Goal: Information Seeking & Learning: Learn about a topic

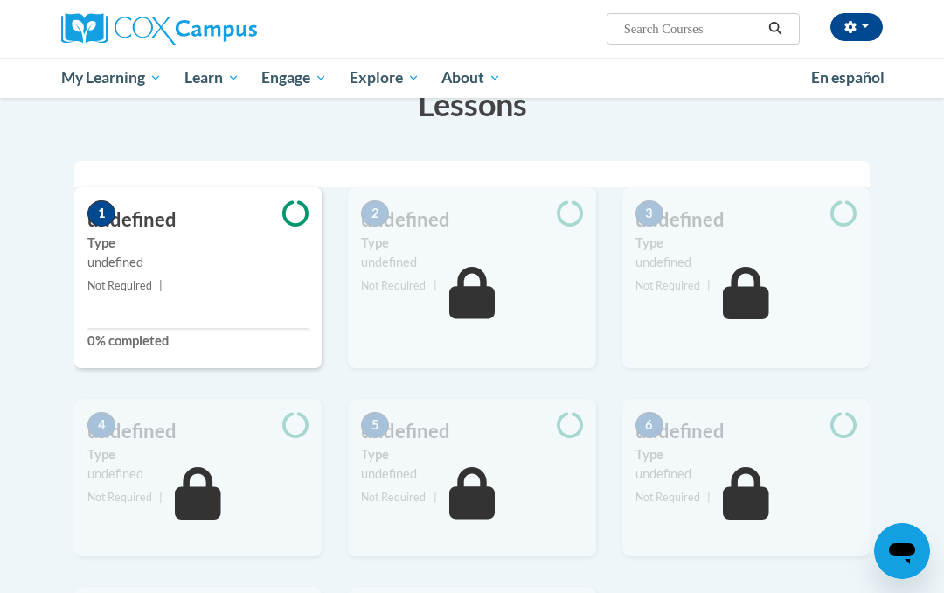
scroll to position [312, 0]
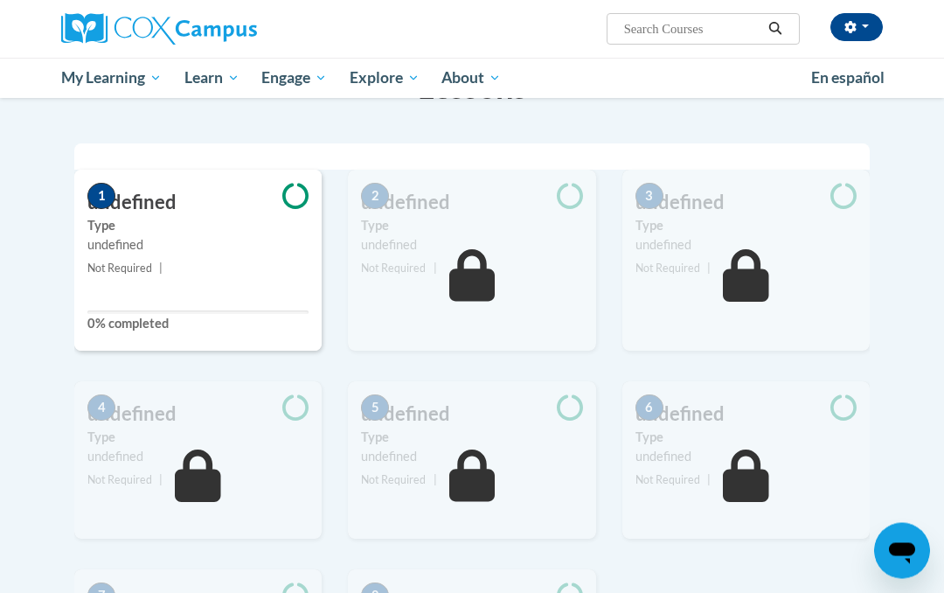
click at [166, 315] on label "0% completed" at bounding box center [197, 324] width 221 height 19
click at [226, 271] on small "Not Required |" at bounding box center [197, 269] width 247 height 19
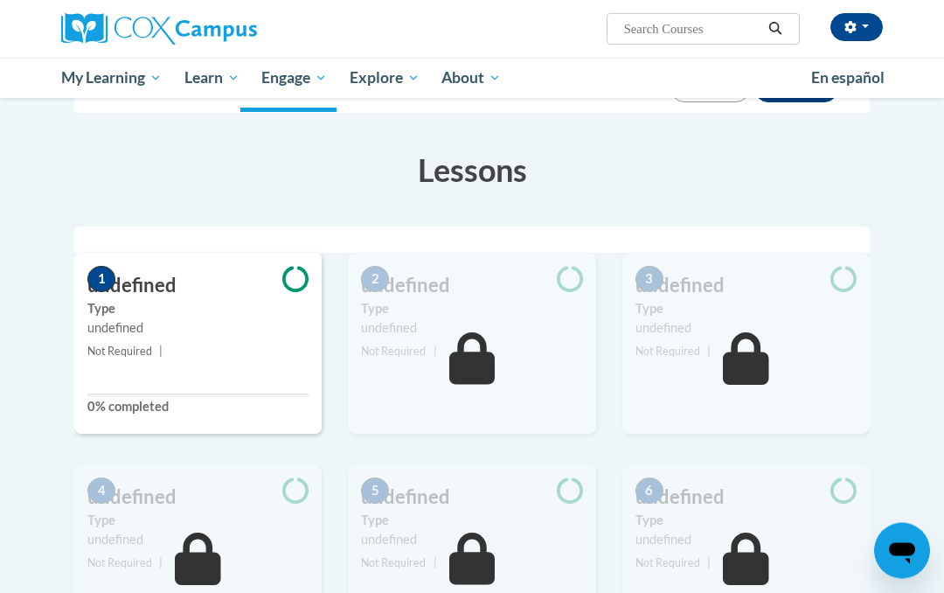
scroll to position [232, 0]
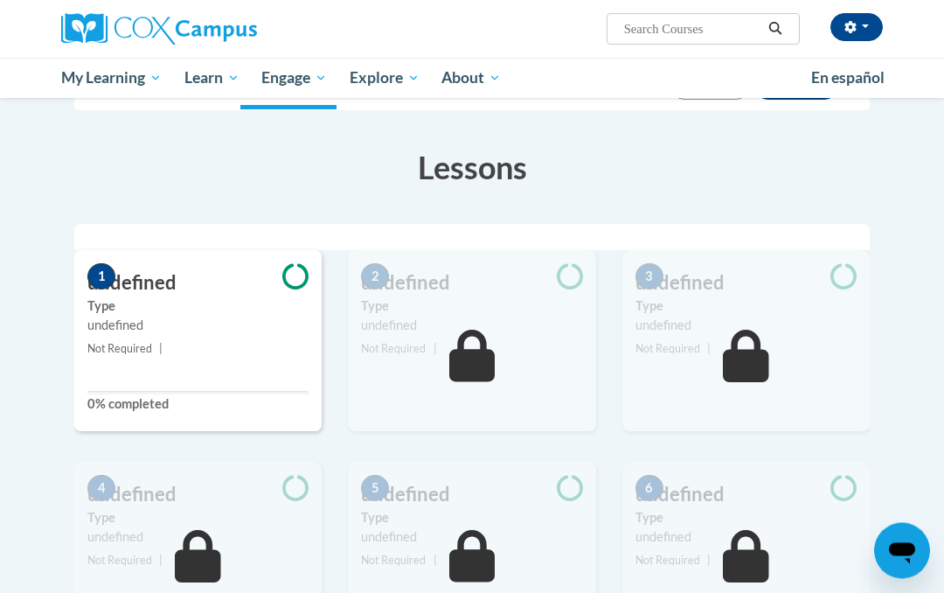
click at [92, 276] on span "1" at bounding box center [101, 277] width 28 height 26
click at [255, 341] on small "Not Required |" at bounding box center [197, 349] width 247 height 19
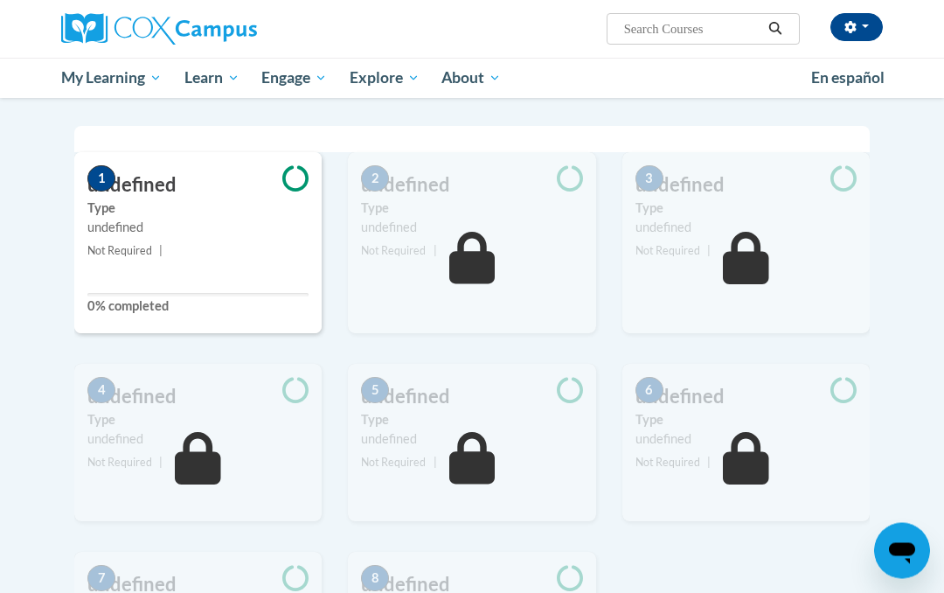
scroll to position [331, 0]
click at [0, 0] on span "My Course Progress" at bounding box center [0, 0] width 0 height 0
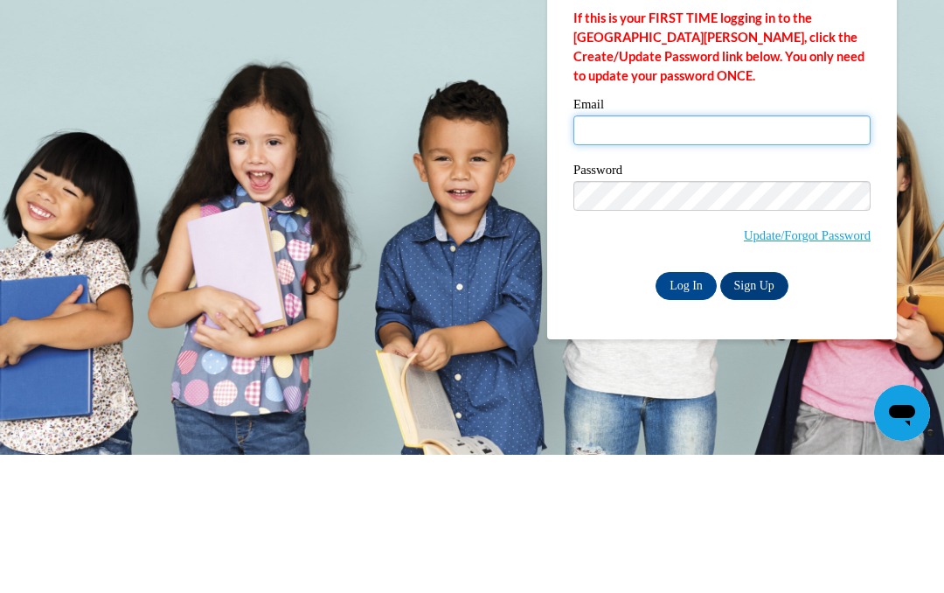
scroll to position [138, 0]
type input "sunflowerfrog0915m@yahoo.com"
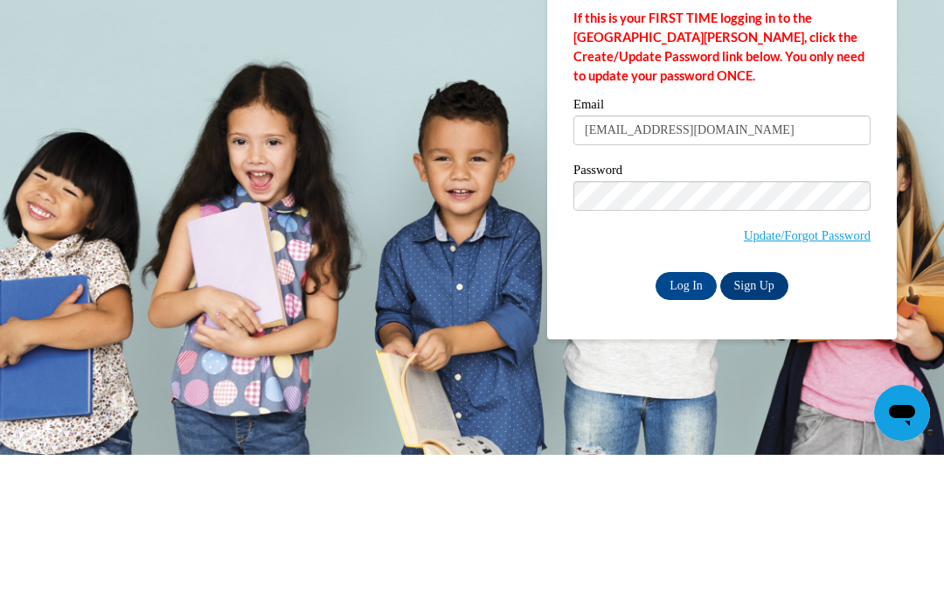
click at [686, 410] on input "Log In" at bounding box center [686, 424] width 61 height 28
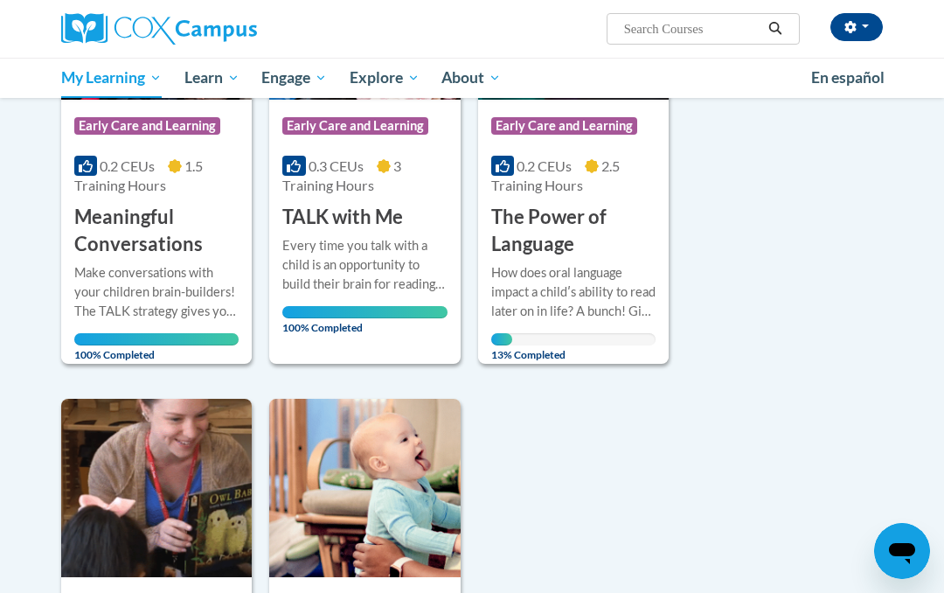
scroll to position [396, 0]
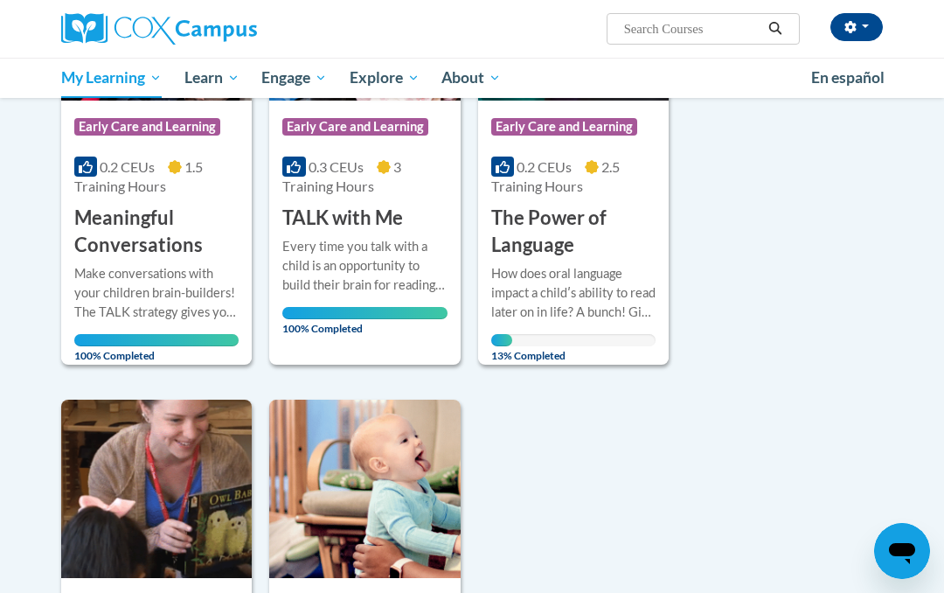
click at [554, 193] on span "2.5 Training Hours" at bounding box center [555, 176] width 129 height 36
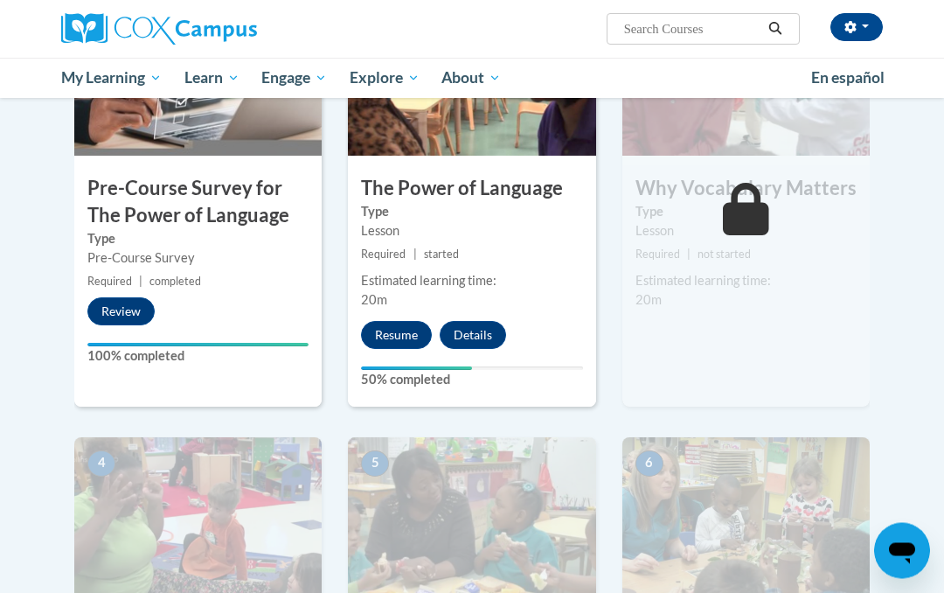
click at [399, 335] on button "Resume" at bounding box center [396, 336] width 71 height 28
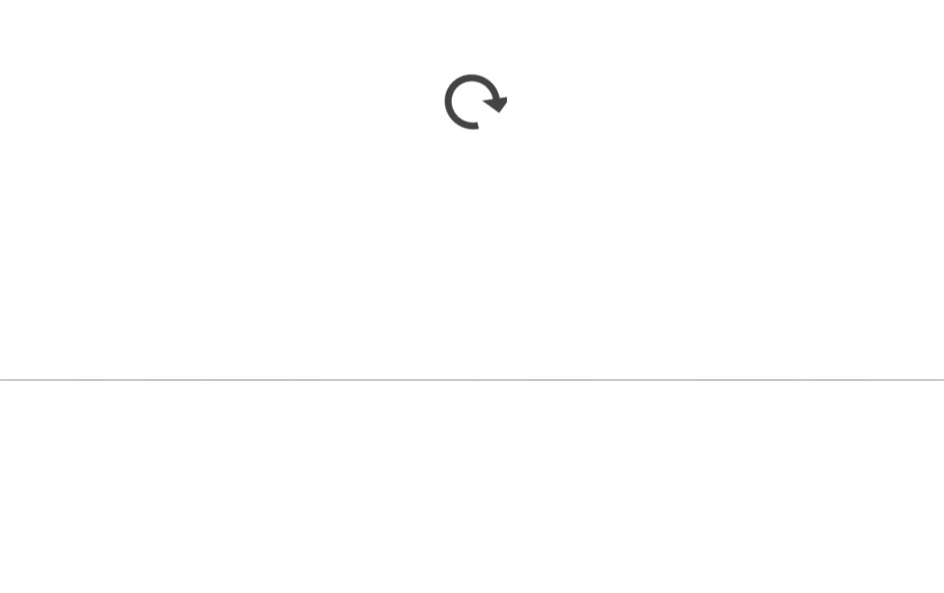
scroll to position [714, 0]
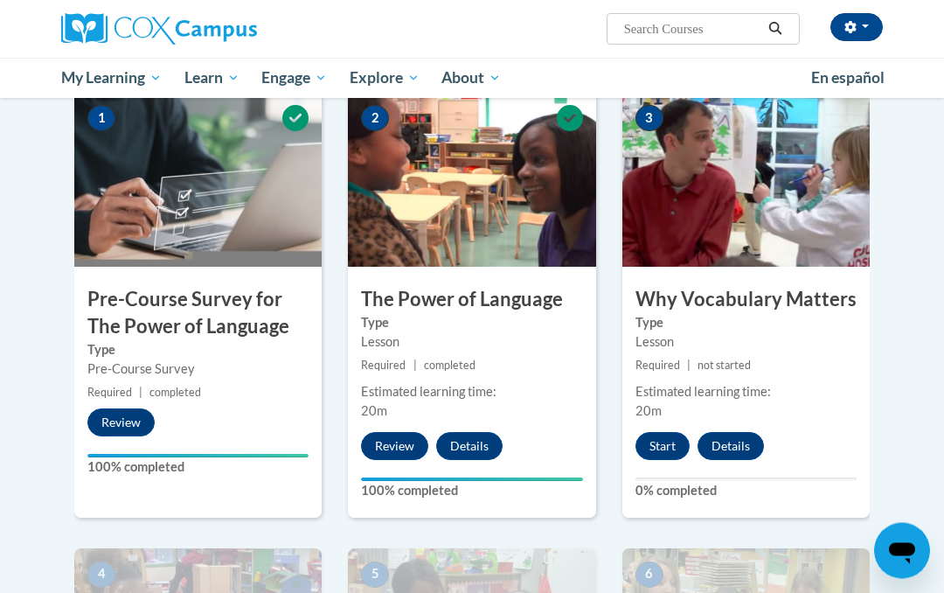
scroll to position [393, 0]
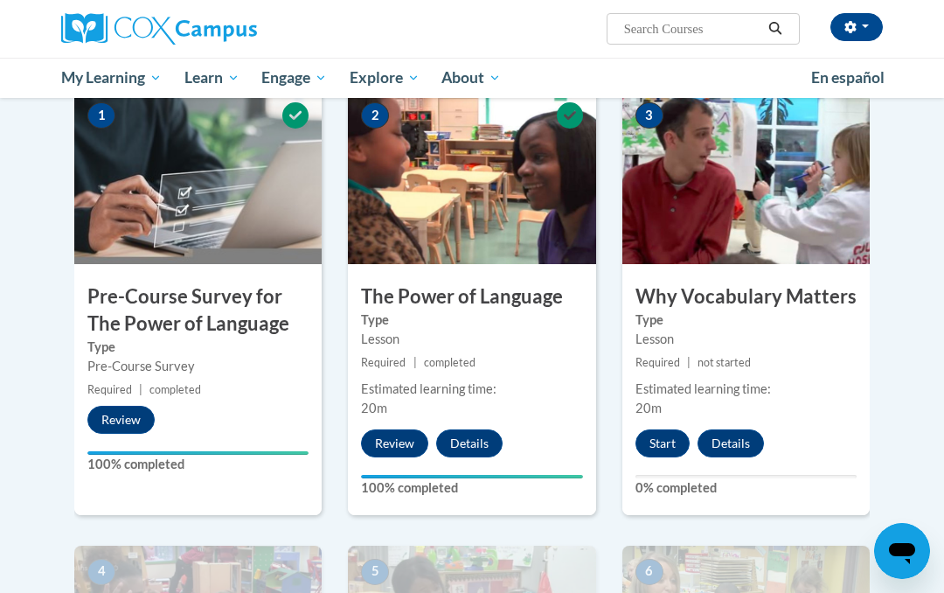
click at [661, 440] on button "Start" at bounding box center [663, 443] width 54 height 28
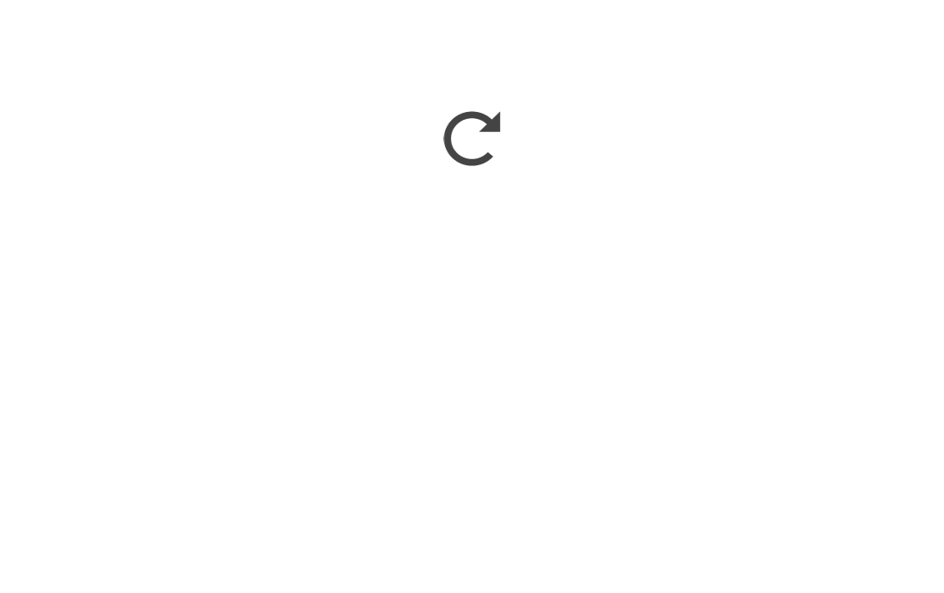
scroll to position [1095, 0]
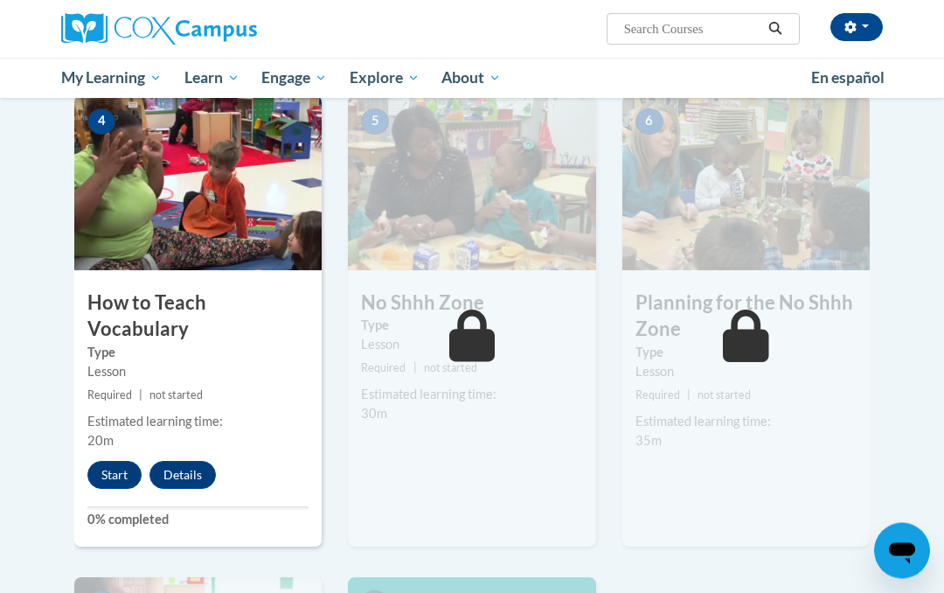
click at [105, 462] on button "Start" at bounding box center [114, 476] width 54 height 28
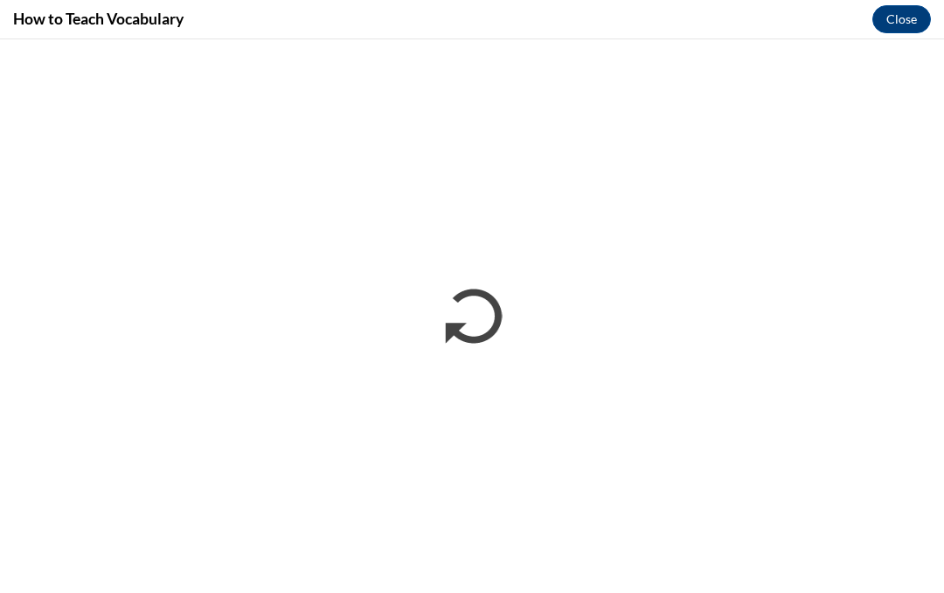
scroll to position [843, 0]
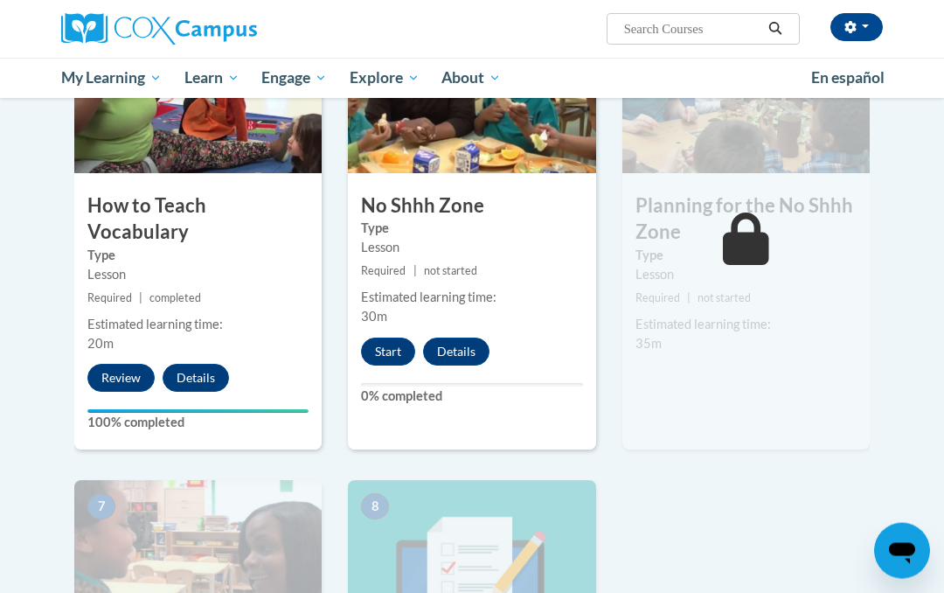
scroll to position [937, 0]
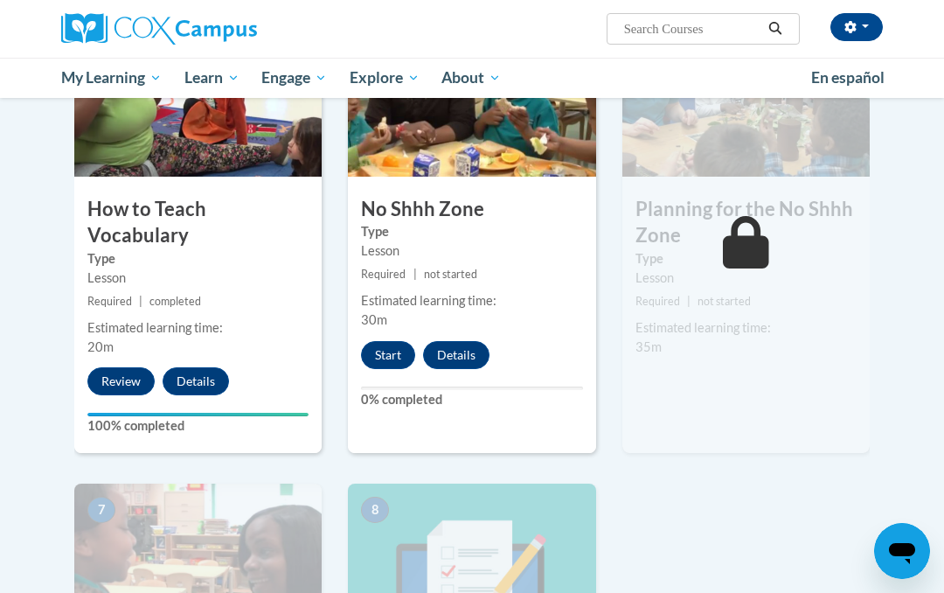
click at [747, 339] on div "Estimated learning time: 35m" at bounding box center [746, 337] width 247 height 38
click at [384, 341] on button "Start" at bounding box center [388, 355] width 54 height 28
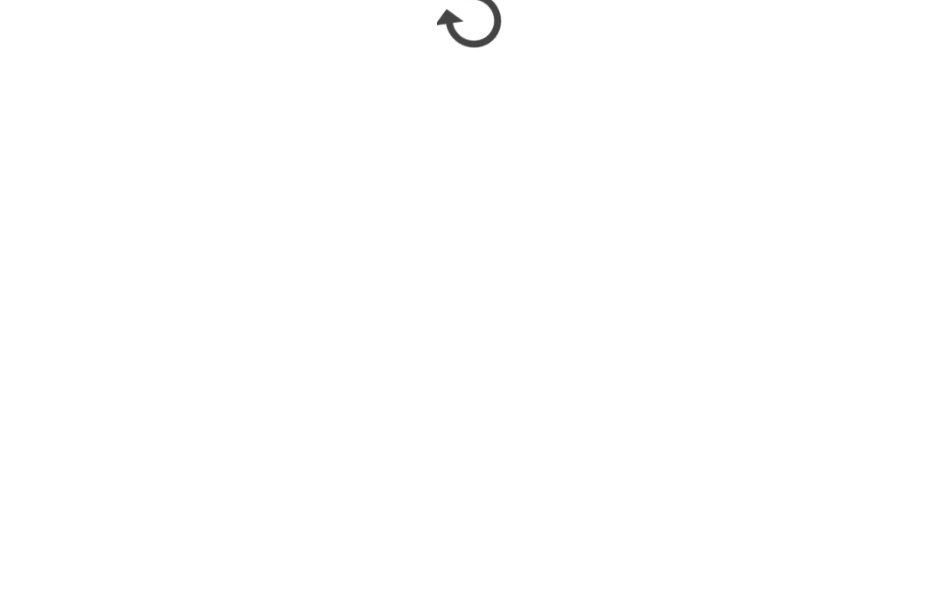
scroll to position [1465, 0]
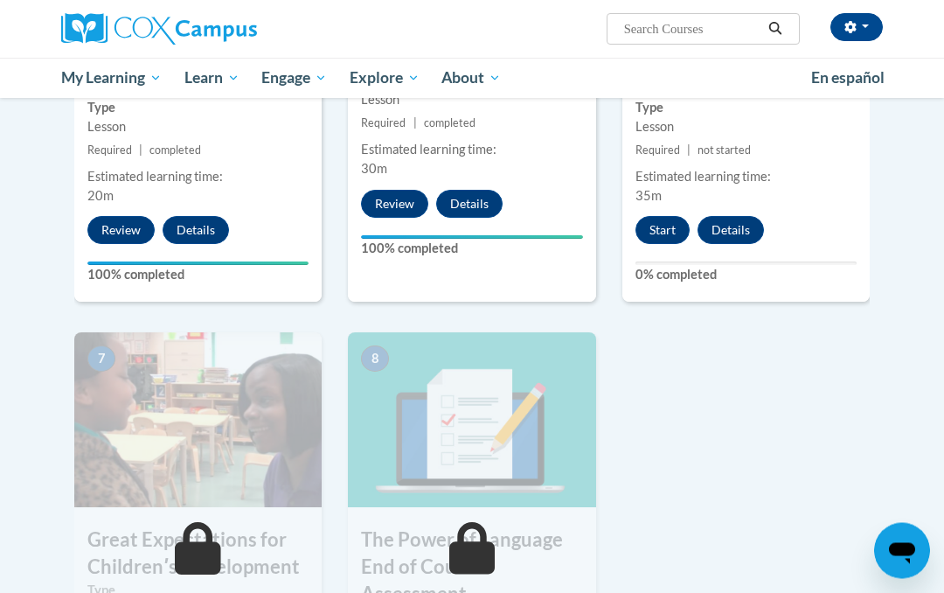
scroll to position [1089, 0]
click at [672, 235] on button "Start" at bounding box center [663, 230] width 54 height 28
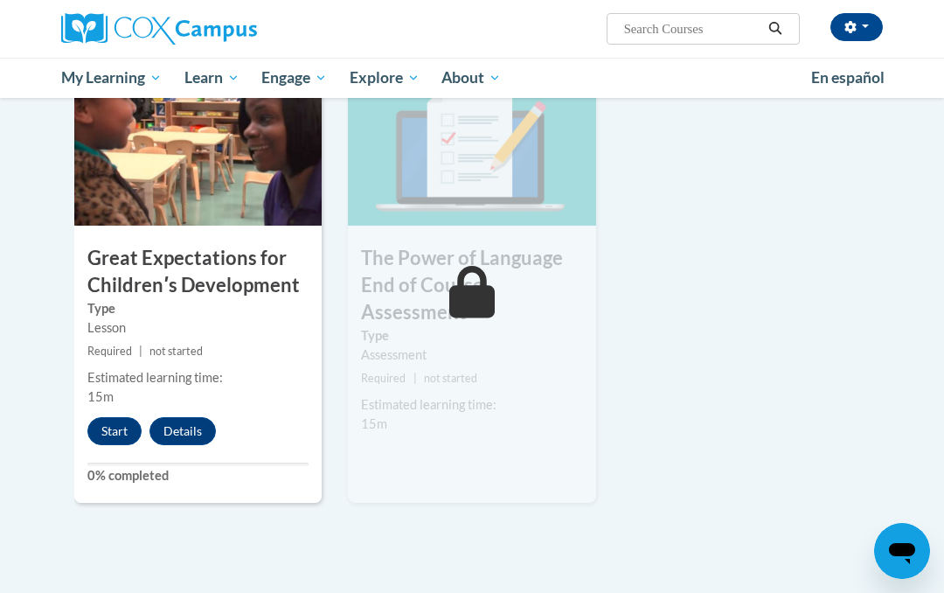
scroll to position [1369, 0]
click at [113, 432] on button "Start" at bounding box center [114, 432] width 54 height 28
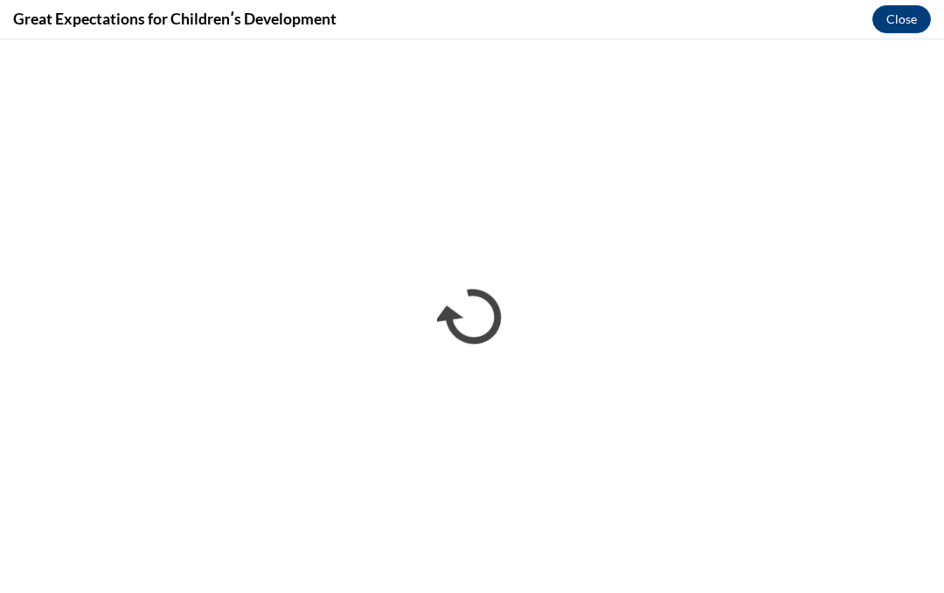
scroll to position [0, 0]
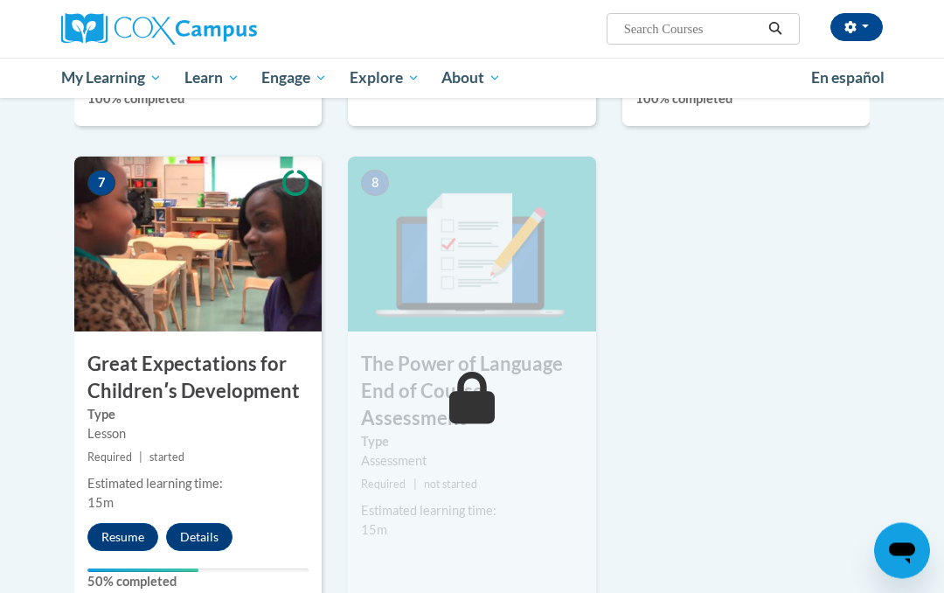
click at [122, 542] on button "Resume" at bounding box center [122, 538] width 71 height 28
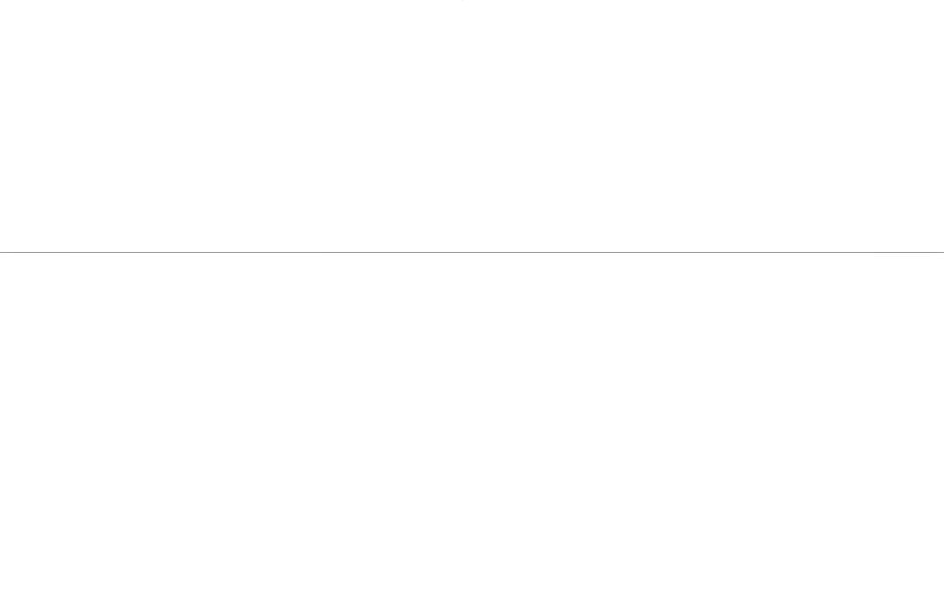
scroll to position [1604, 0]
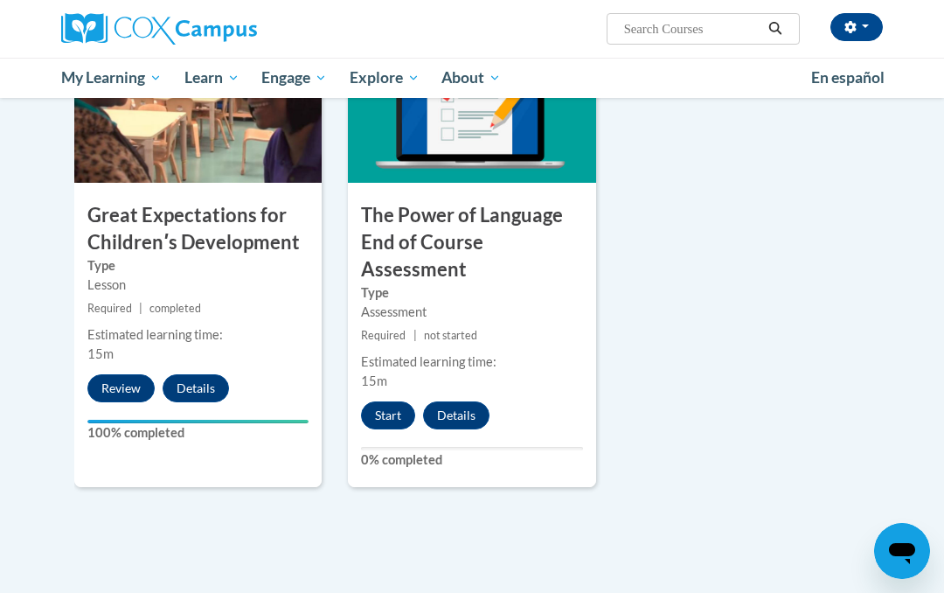
scroll to position [1419, 0]
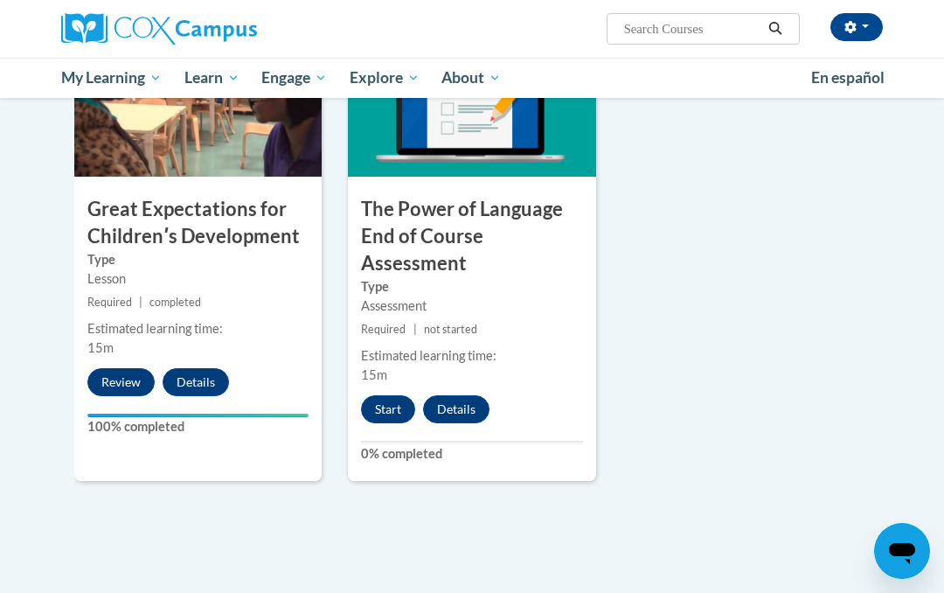
click at [386, 407] on button "Start" at bounding box center [388, 409] width 54 height 28
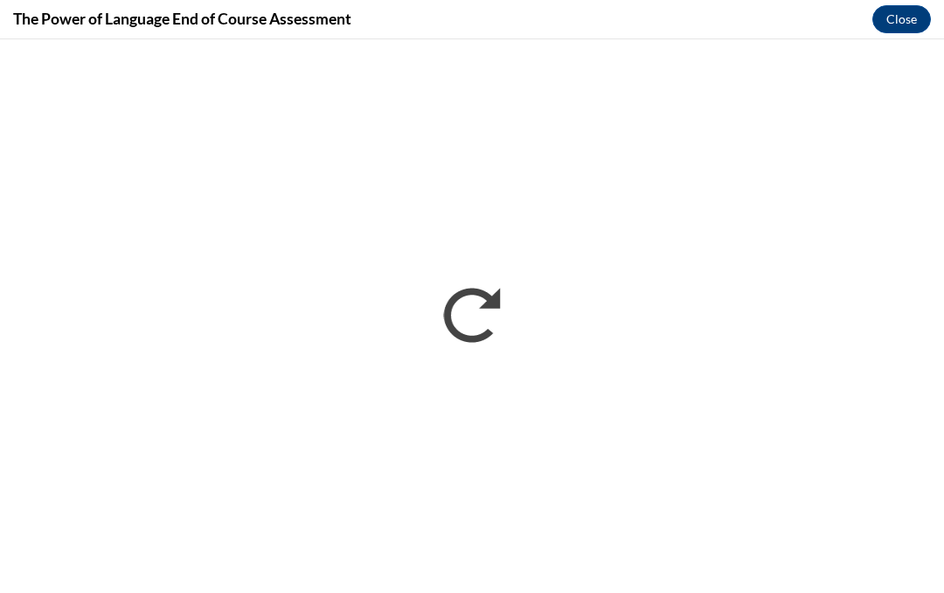
scroll to position [0, 0]
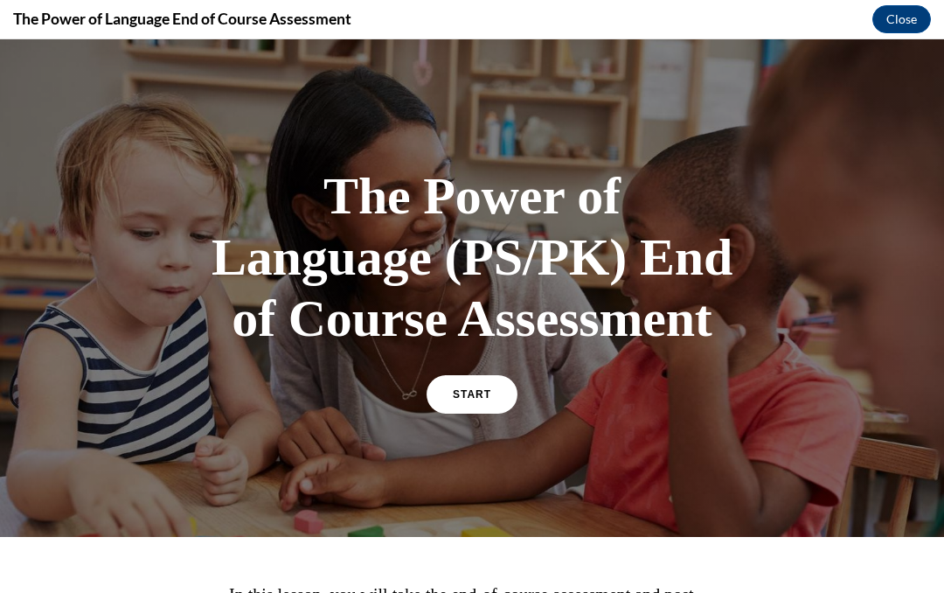
click at [474, 403] on link "START" at bounding box center [472, 394] width 91 height 38
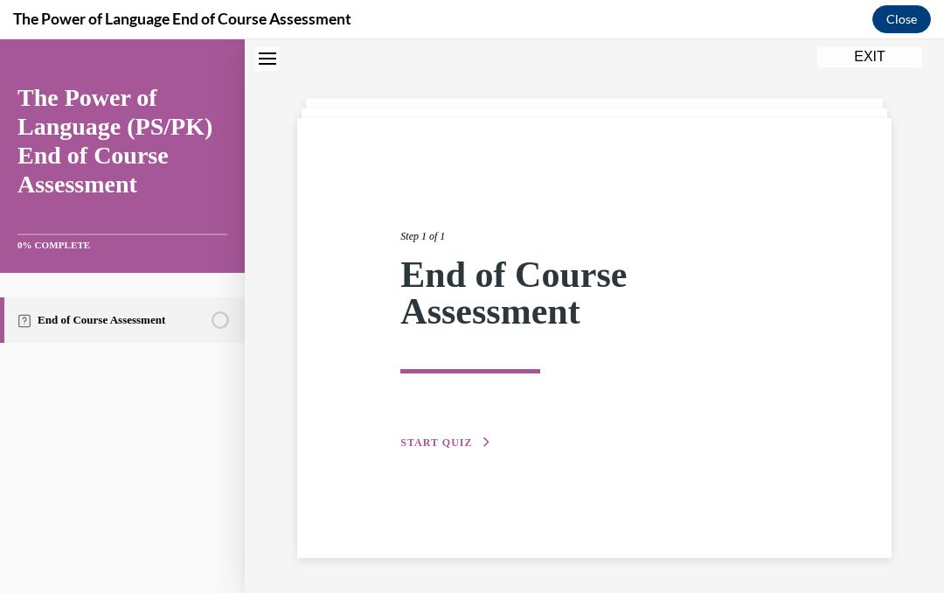
scroll to position [53, 0]
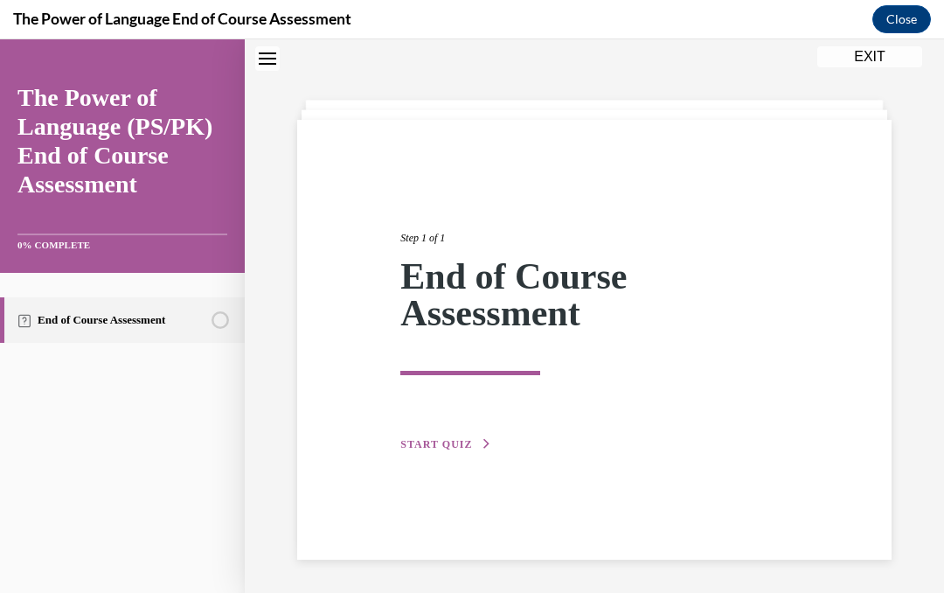
click at [433, 441] on span "START QUIZ" at bounding box center [436, 444] width 72 height 12
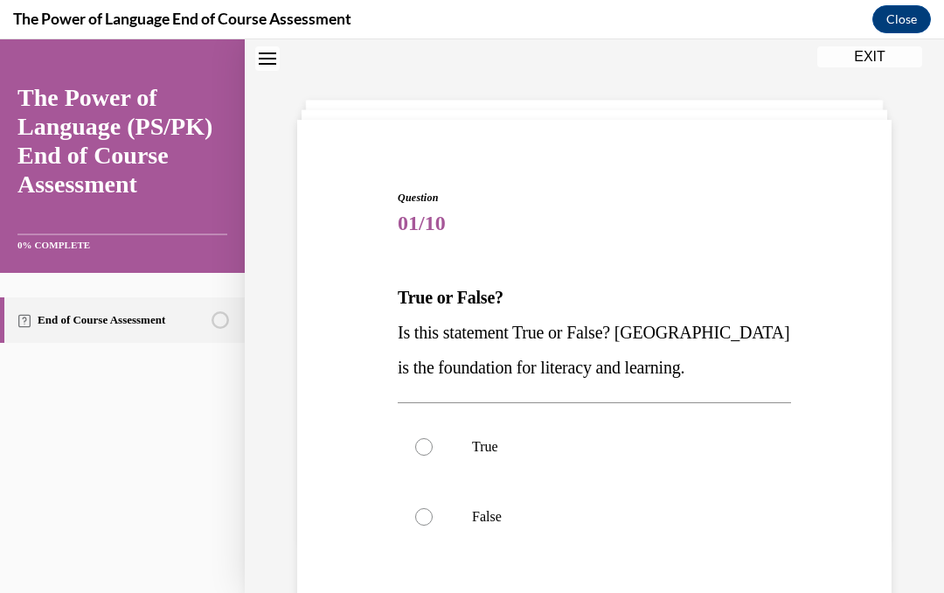
click at [428, 451] on div at bounding box center [423, 446] width 17 height 17
click at [428, 451] on input "True" at bounding box center [423, 446] width 17 height 17
radio input "true"
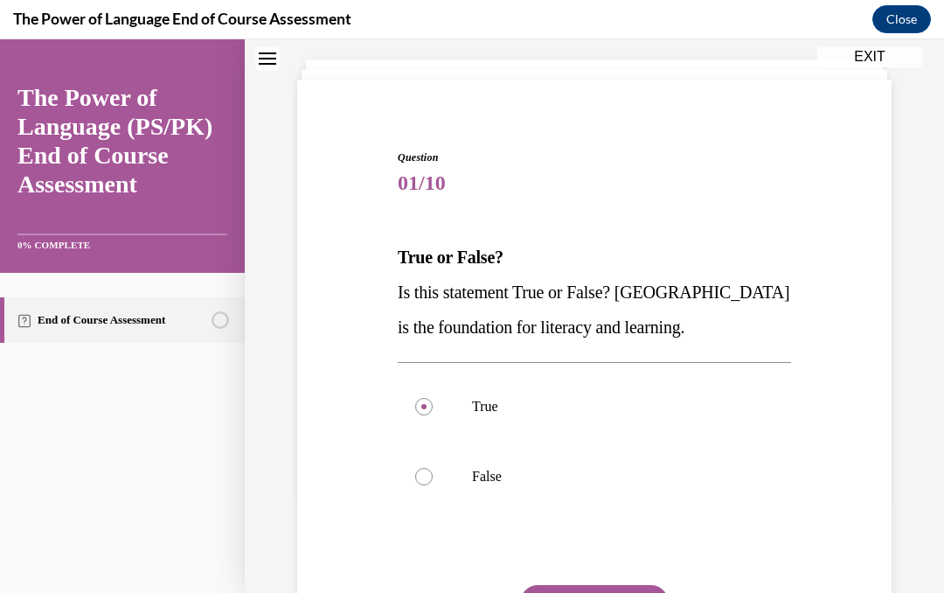
click at [565, 592] on button "SUBMIT" at bounding box center [594, 602] width 149 height 35
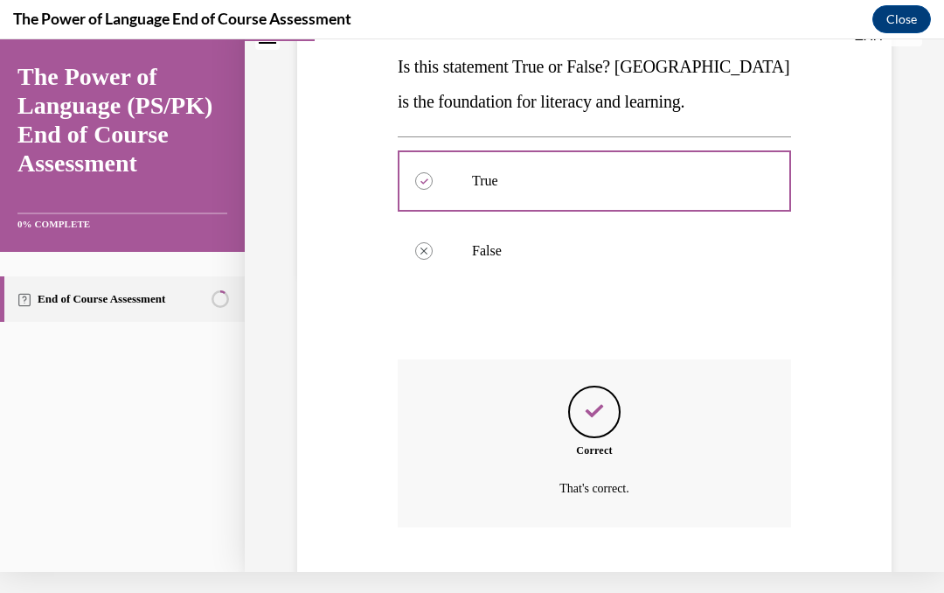
scroll to position [316, 0]
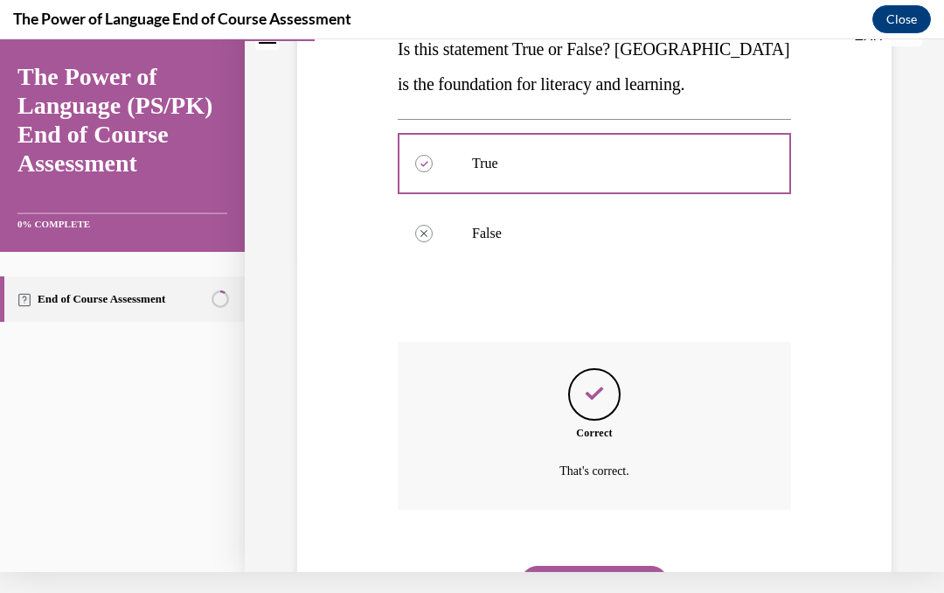
click at [575, 566] on button "NEXT" at bounding box center [594, 583] width 149 height 35
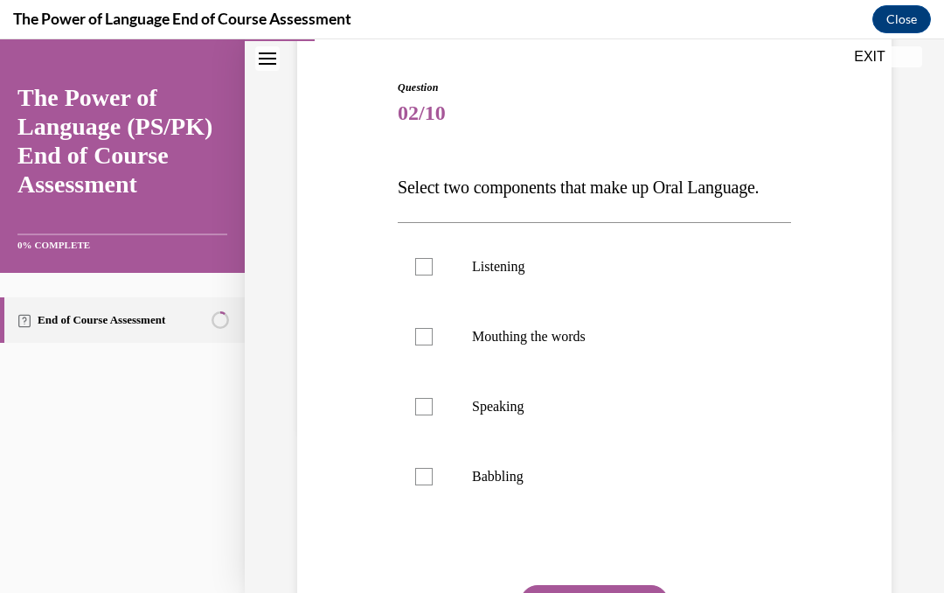
scroll to position [164, 0]
click at [437, 295] on label "Listening" at bounding box center [594, 266] width 393 height 70
click at [433, 275] on input "Listening" at bounding box center [423, 265] width 17 height 17
checkbox input "true"
click at [428, 414] on div at bounding box center [423, 405] width 17 height 17
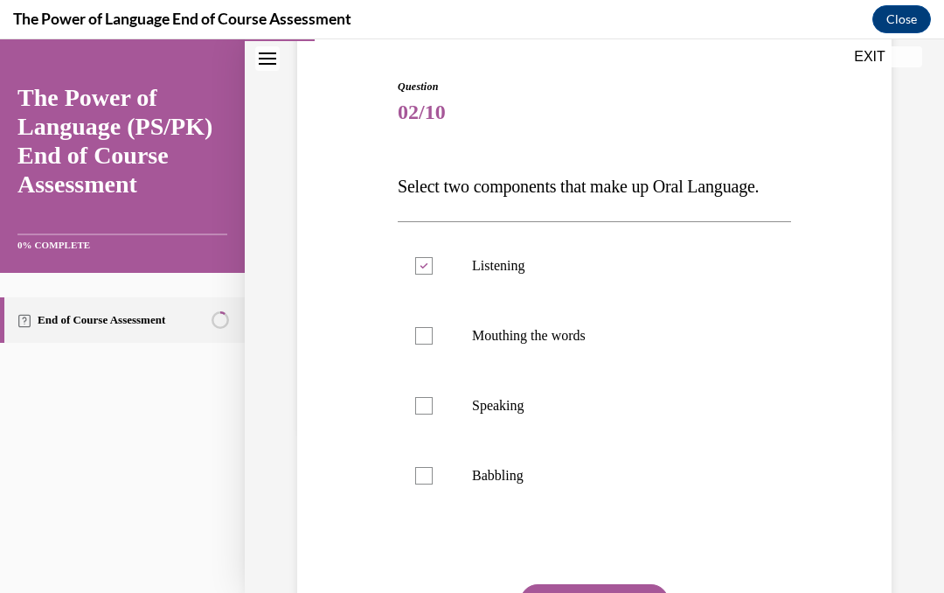
click at [428, 414] on input "Speaking" at bounding box center [423, 405] width 17 height 17
checkbox input "true"
click at [550, 592] on button "SUBMIT" at bounding box center [594, 601] width 149 height 35
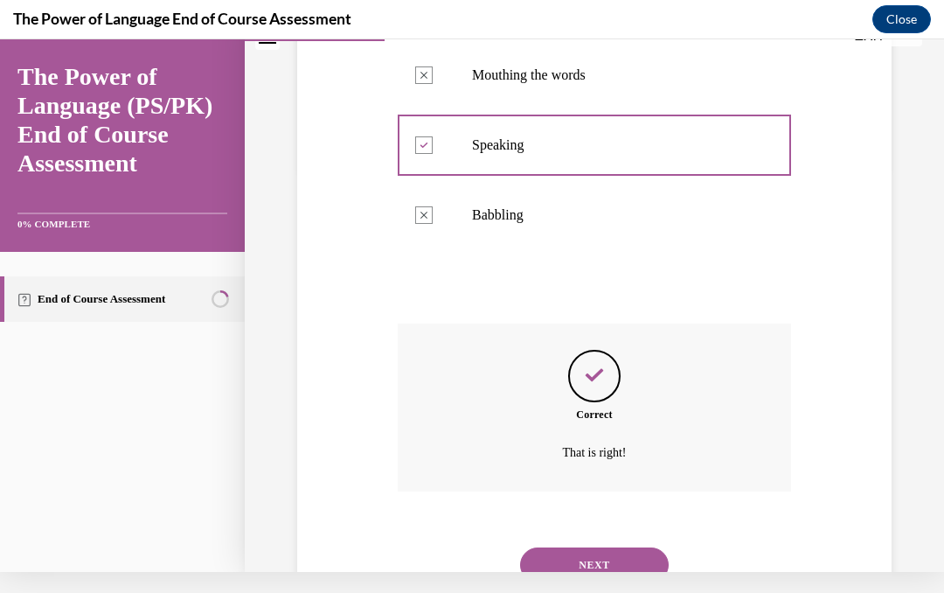
scroll to position [421, 0]
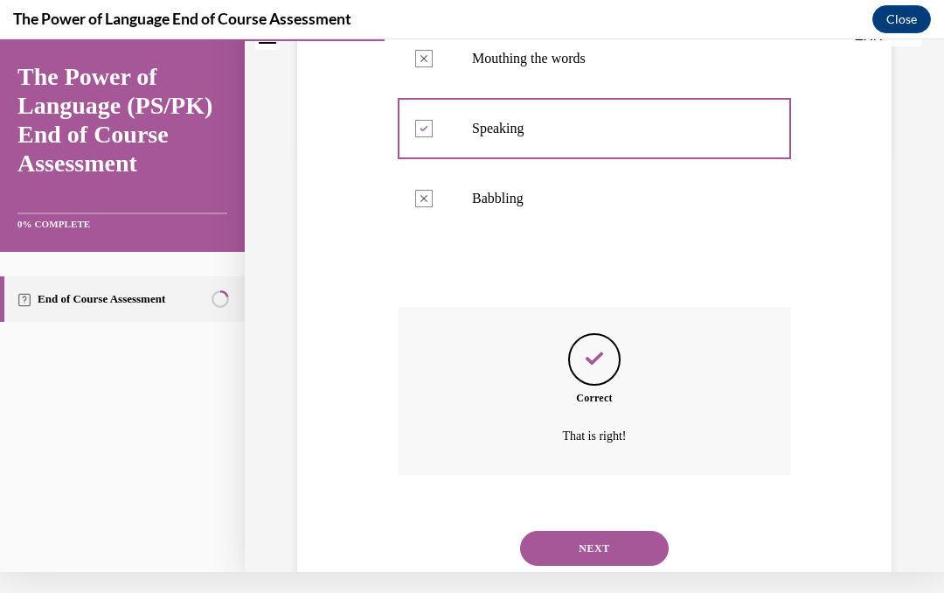
click at [551, 566] on button "NEXT" at bounding box center [594, 548] width 149 height 35
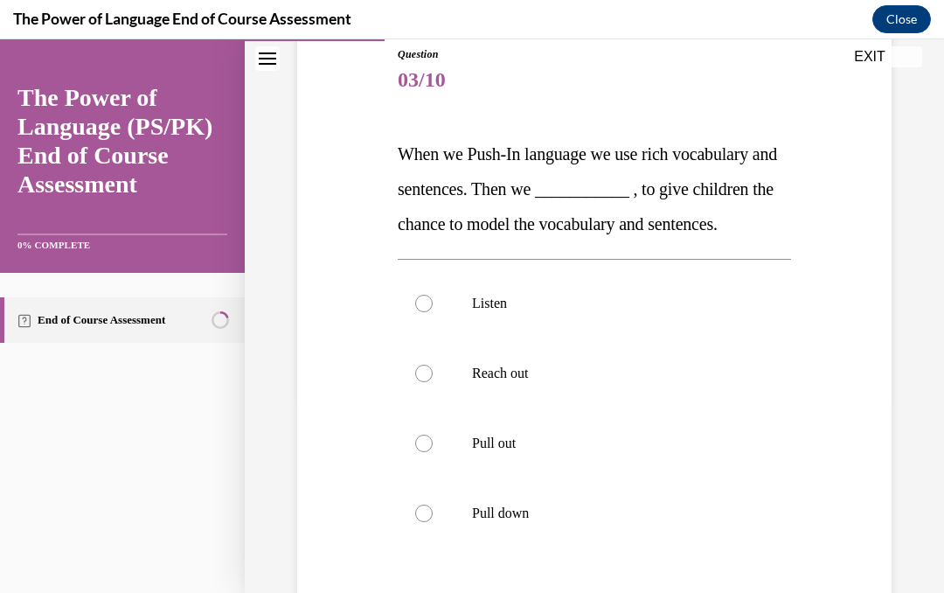
scroll to position [197, 0]
click at [428, 338] on label "Listen" at bounding box center [594, 303] width 393 height 70
click at [428, 312] on input "Listen" at bounding box center [423, 303] width 17 height 17
radio input "true"
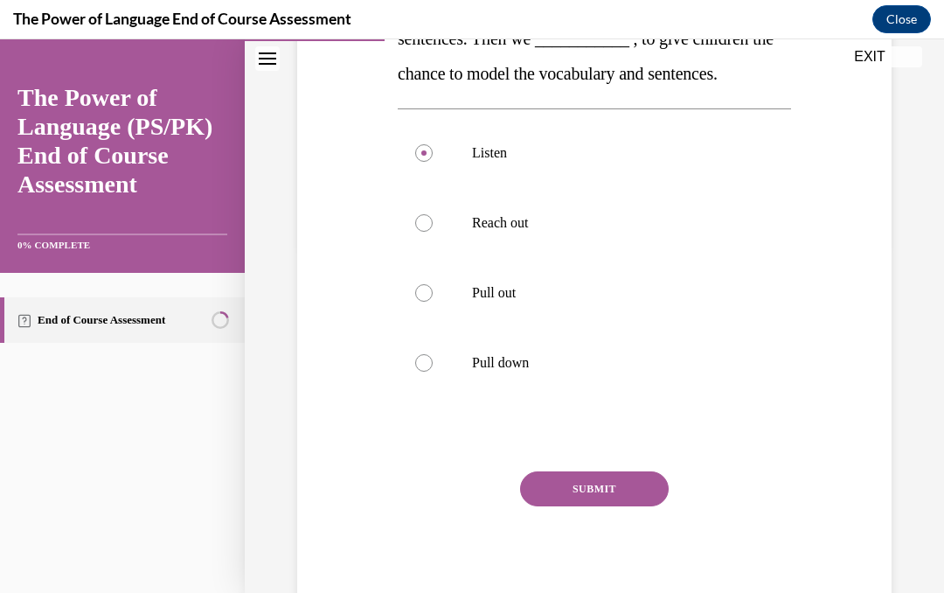
click at [567, 506] on button "SUBMIT" at bounding box center [594, 488] width 149 height 35
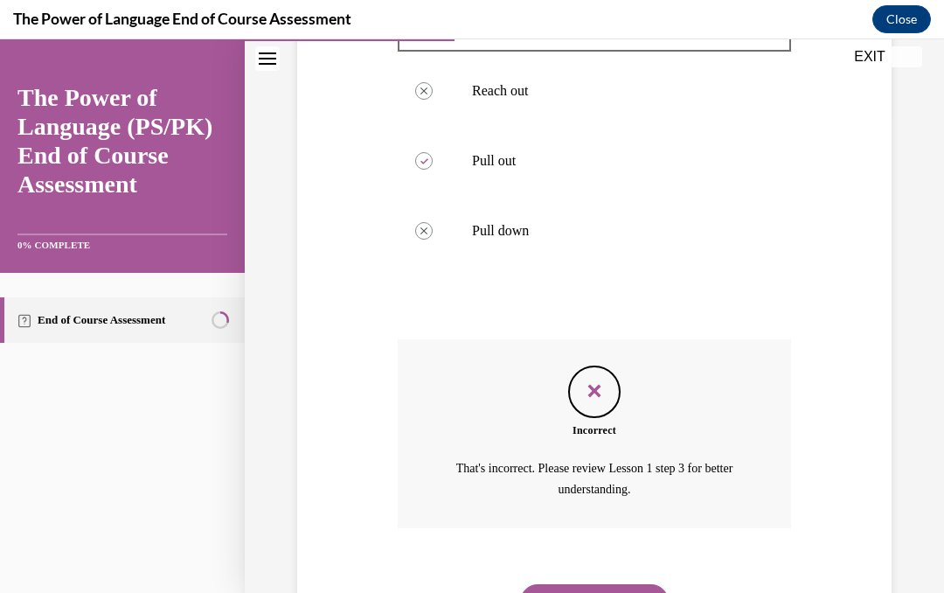
scroll to position [511, 0]
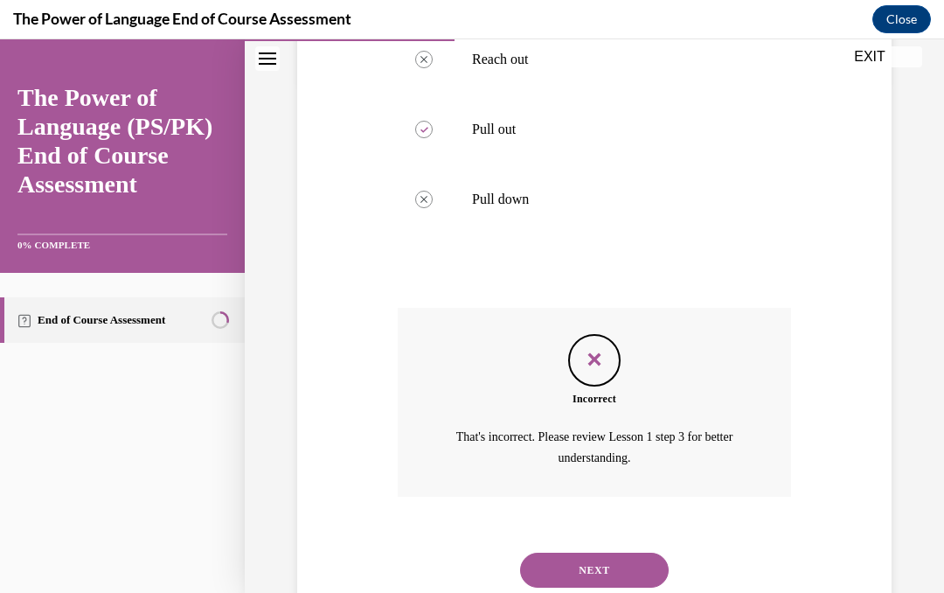
click at [560, 585] on button "NEXT" at bounding box center [594, 570] width 149 height 35
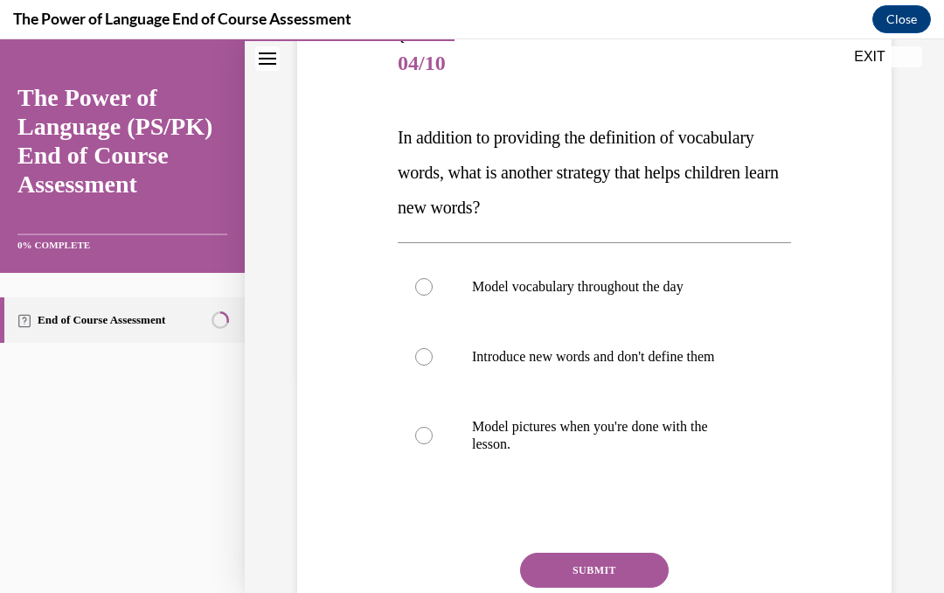
scroll to position [214, 0]
click at [428, 284] on div at bounding box center [423, 285] width 17 height 17
click at [428, 284] on input "Model vocabulary throughout the day" at bounding box center [423, 285] width 17 height 17
radio input "true"
click at [564, 583] on button "SUBMIT" at bounding box center [594, 569] width 149 height 35
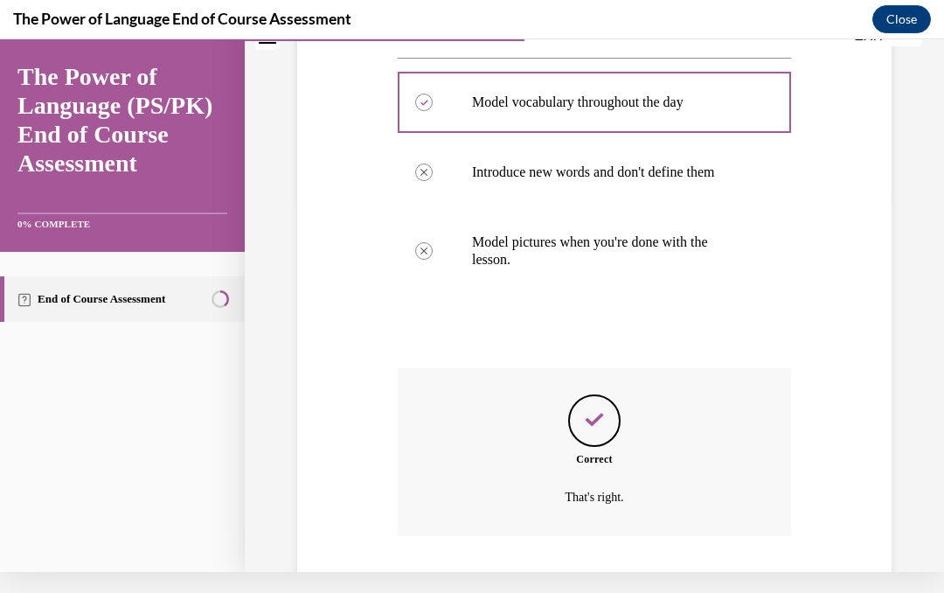
scroll to position [403, 0]
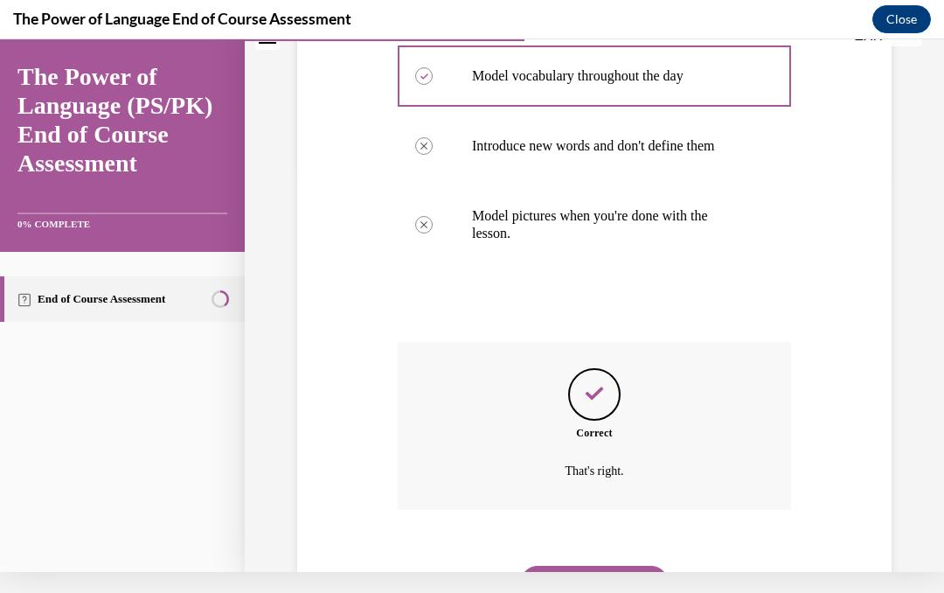
click at [570, 573] on button "NEXT" at bounding box center [594, 583] width 149 height 35
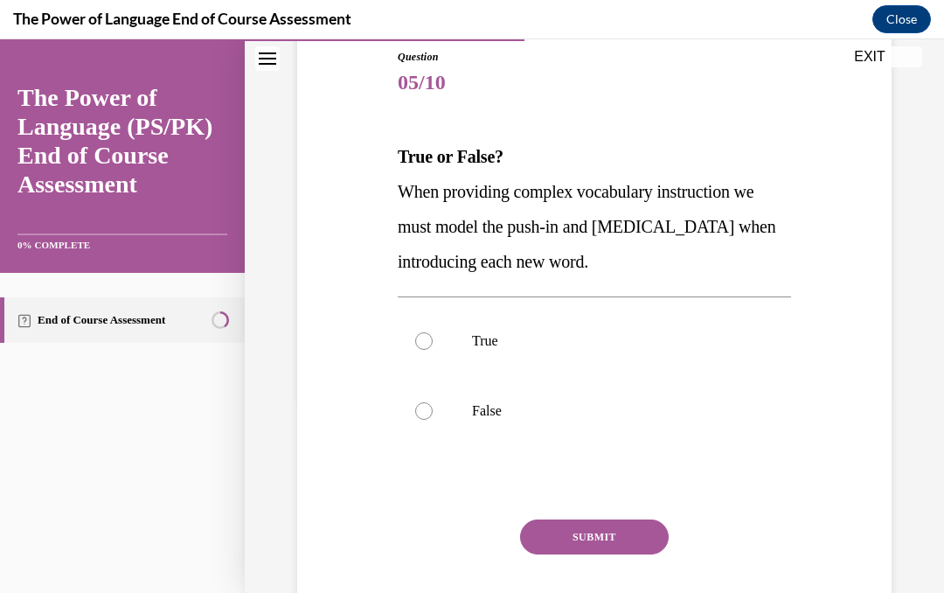
click at [432, 350] on label "True" at bounding box center [594, 341] width 393 height 70
click at [432, 350] on input "True" at bounding box center [423, 340] width 17 height 17
radio input "true"
click at [574, 544] on button "SUBMIT" at bounding box center [594, 536] width 149 height 35
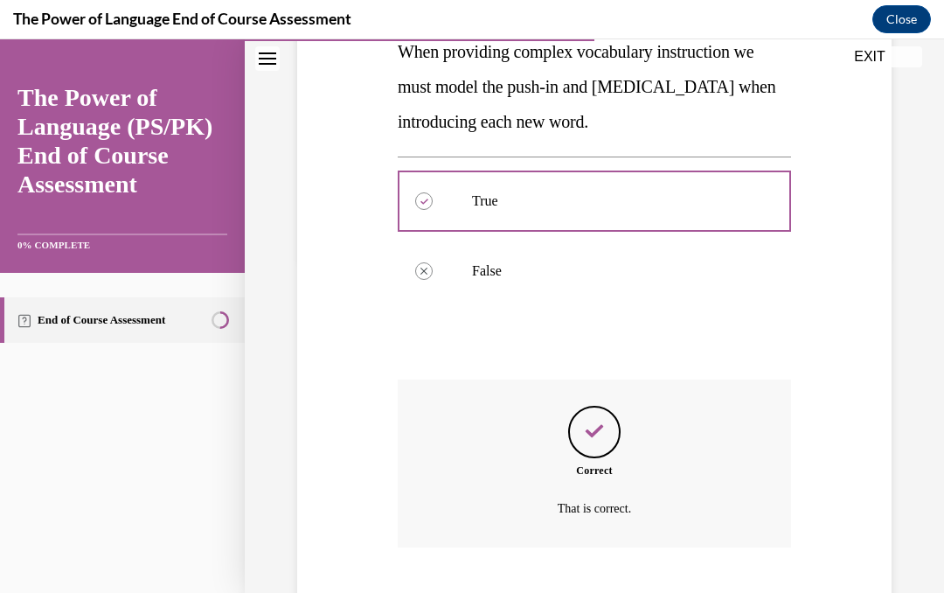
scroll to position [351, 0]
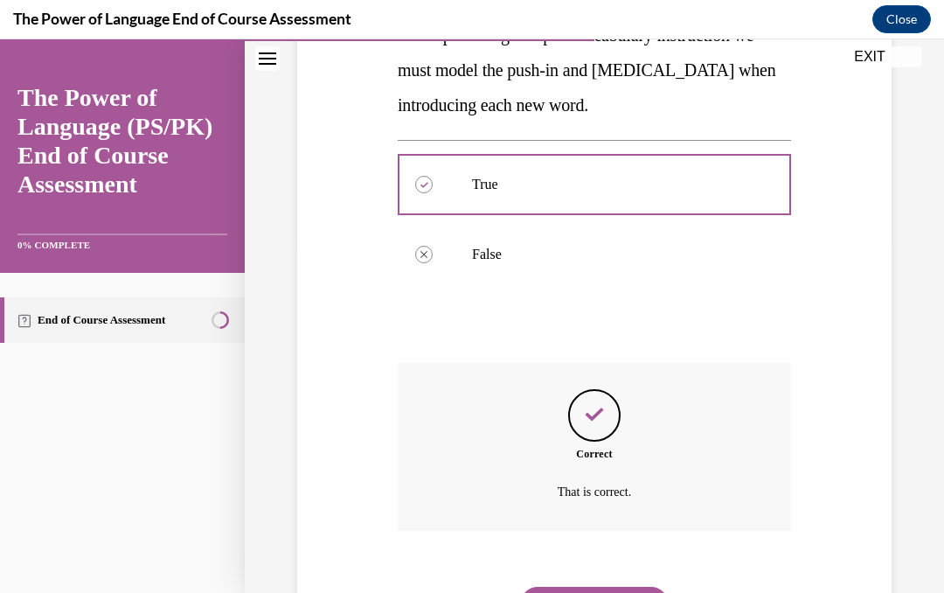
click at [552, 587] on button "NEXT" at bounding box center [594, 604] width 149 height 35
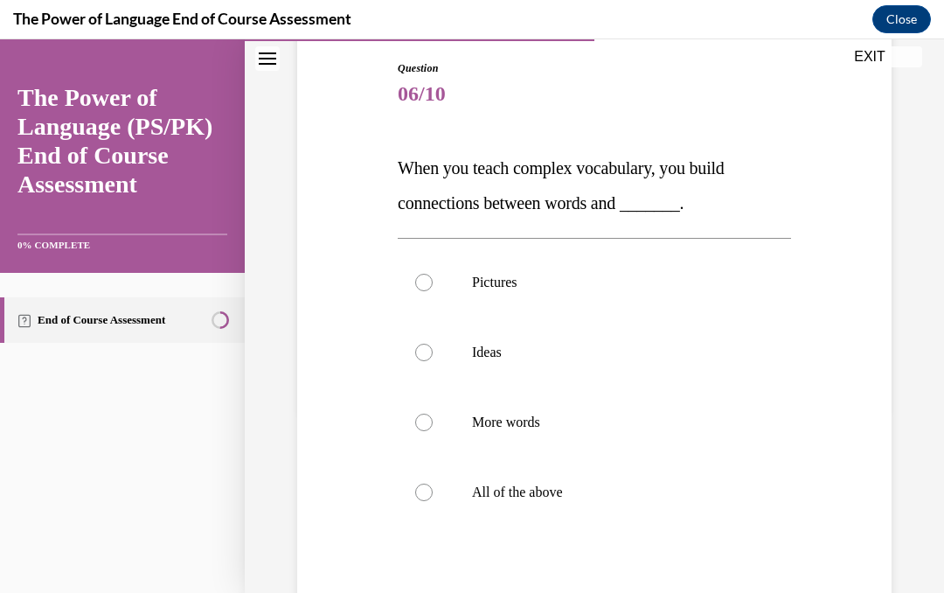
scroll to position [186, 0]
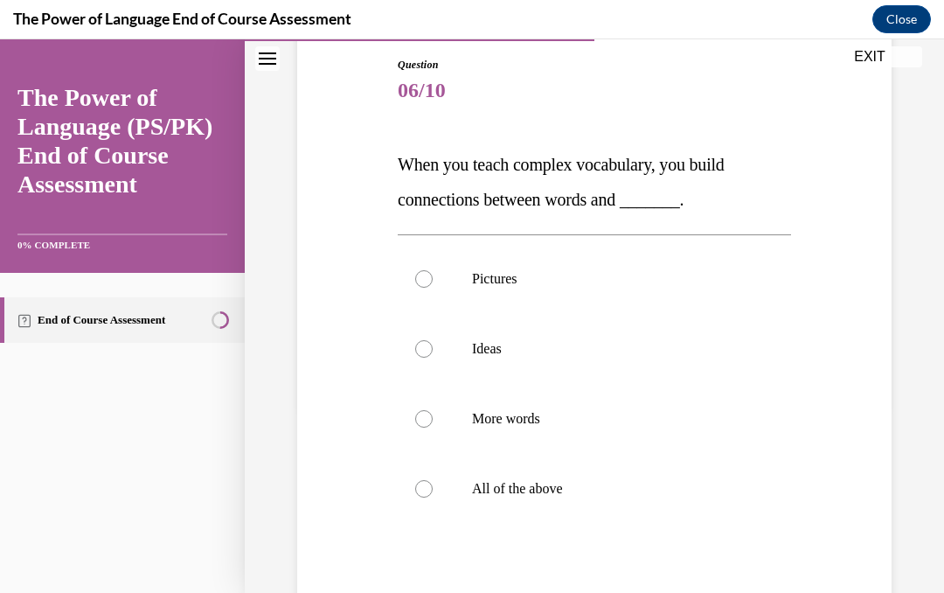
click at [429, 355] on div at bounding box center [423, 348] width 17 height 17
click at [429, 355] on input "Ideas" at bounding box center [423, 348] width 17 height 17
radio input "true"
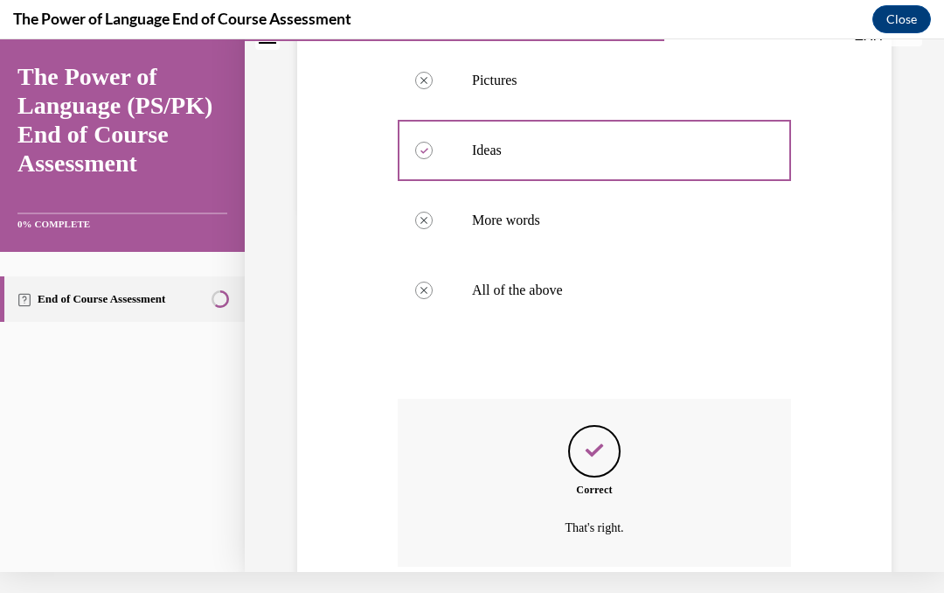
scroll to position [421, 0]
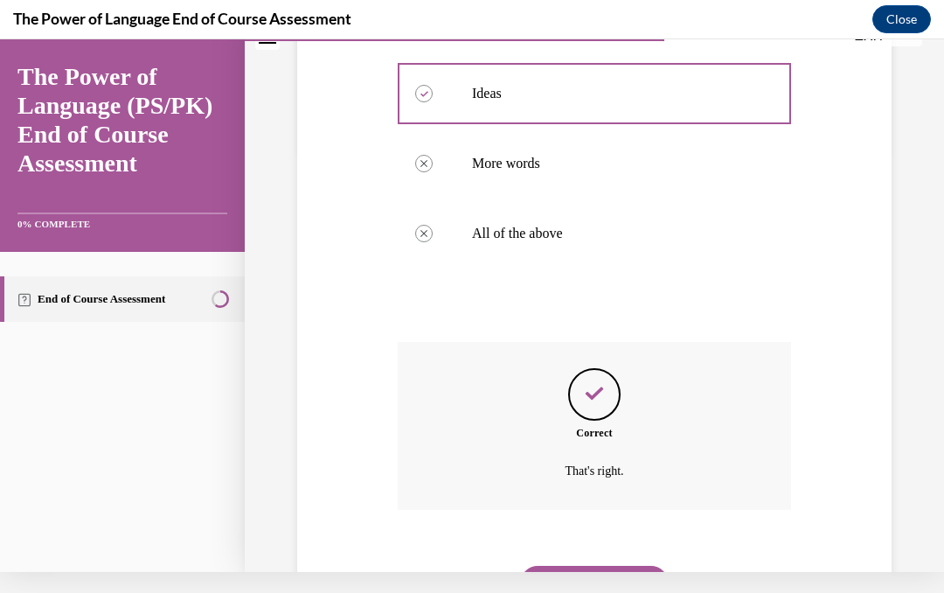
click at [564, 566] on button "NEXT" at bounding box center [594, 583] width 149 height 35
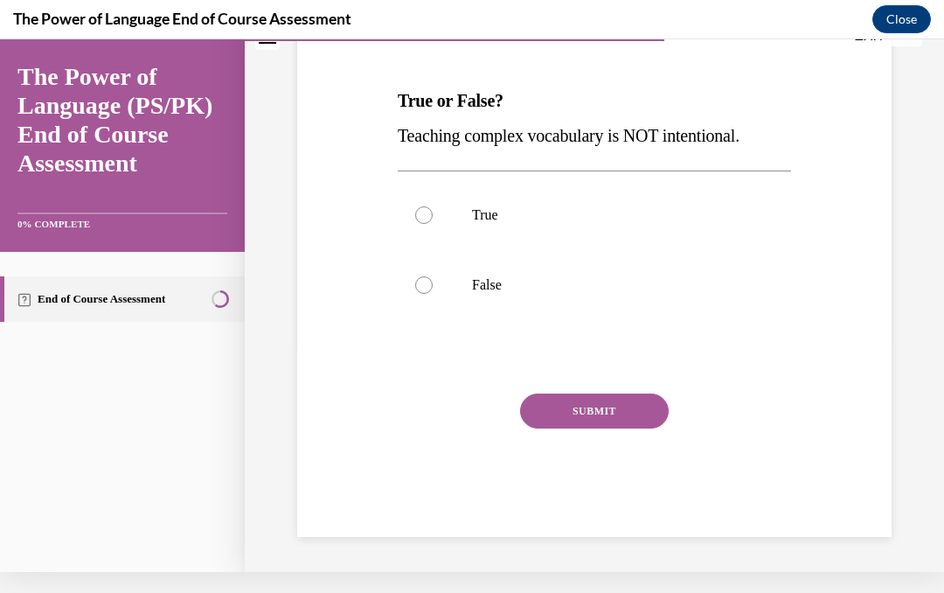
scroll to position [140, 0]
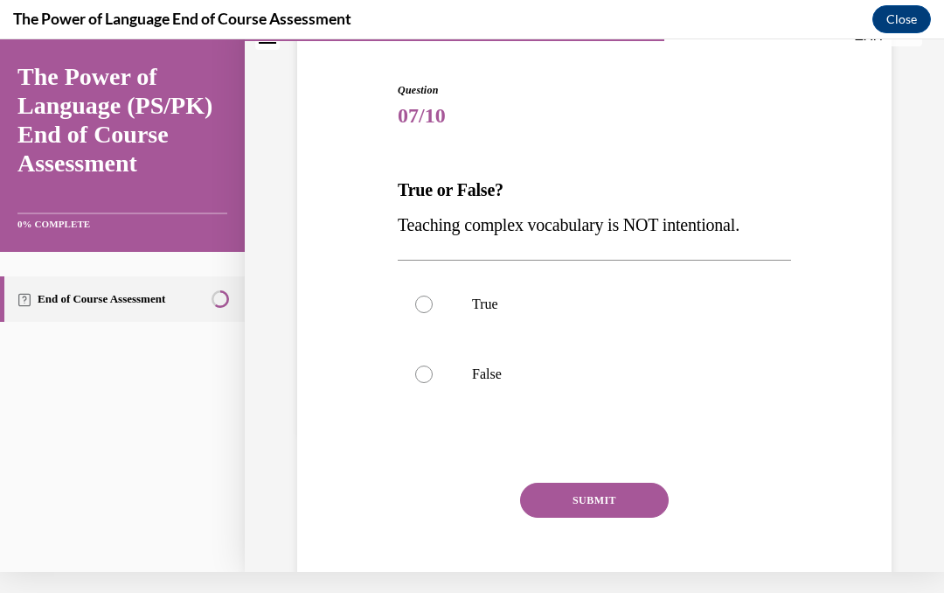
click at [428, 383] on label "False" at bounding box center [594, 374] width 393 height 70
click at [428, 383] on input "False" at bounding box center [423, 373] width 17 height 17
radio input "true"
click at [560, 501] on button "SUBMIT" at bounding box center [594, 500] width 149 height 35
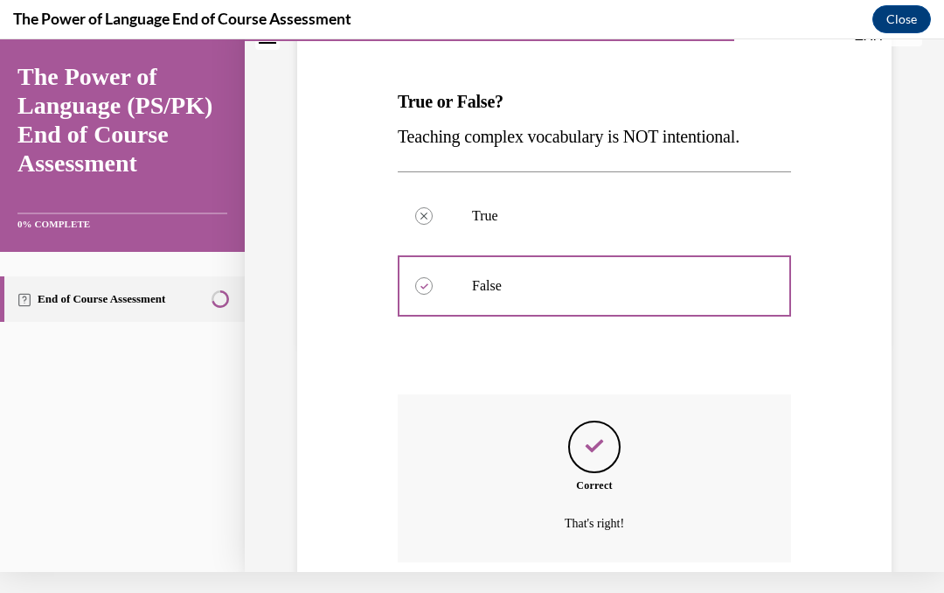
scroll to position [281, 0]
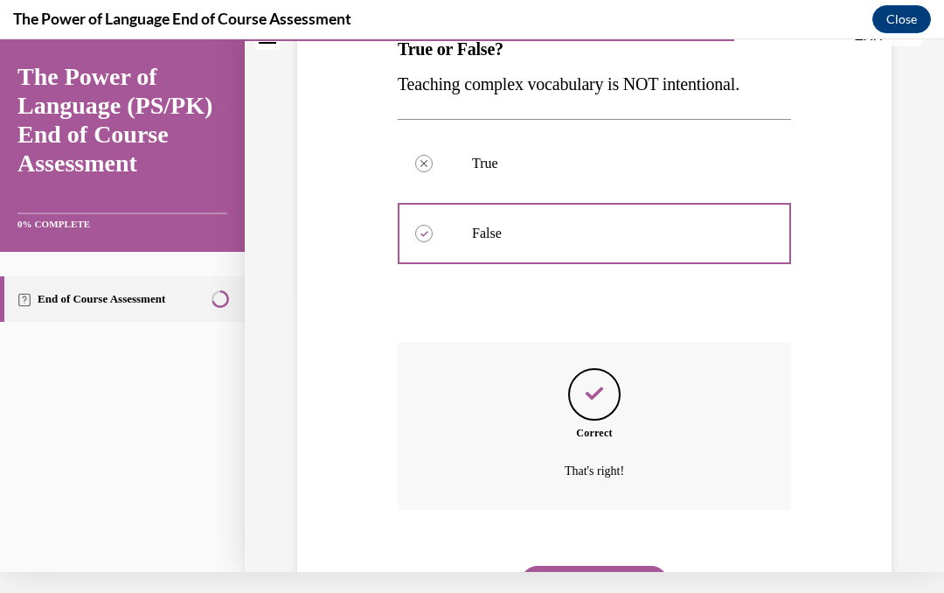
click at [570, 566] on button "NEXT" at bounding box center [594, 583] width 149 height 35
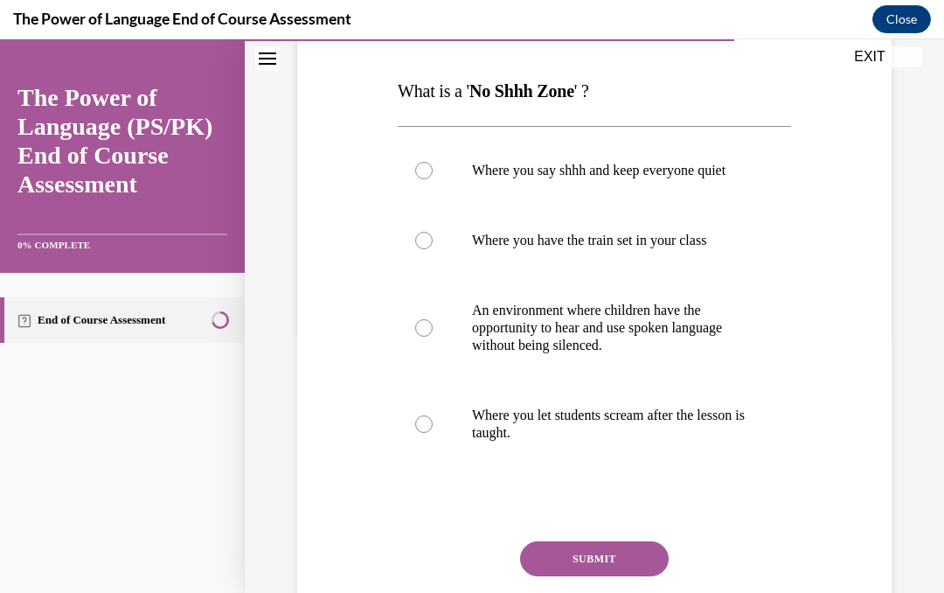
scroll to position [261, 0]
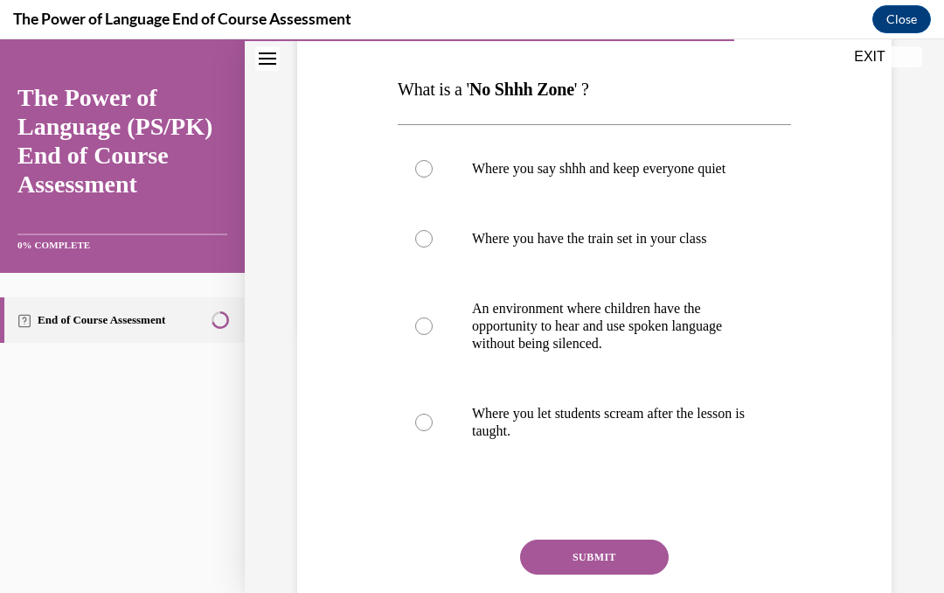
click at [410, 359] on label "An environment where children have the opportunity to hear and use spoken langu…" at bounding box center [594, 326] width 393 height 105
click at [415, 335] on input "An environment where children have the opportunity to hear and use spoken langu…" at bounding box center [423, 325] width 17 height 17
radio input "true"
click at [547, 573] on button "SUBMIT" at bounding box center [594, 556] width 149 height 35
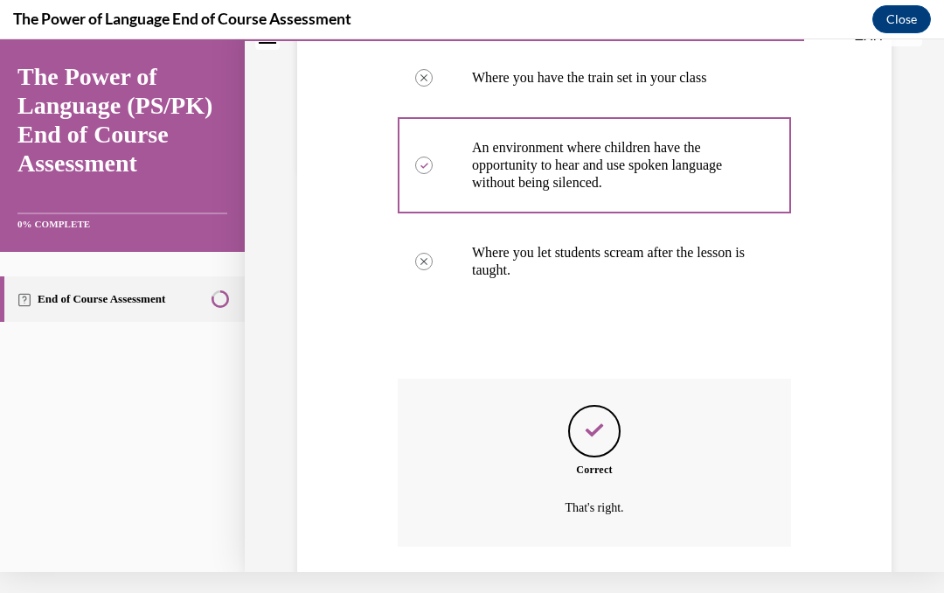
scroll to position [456, 0]
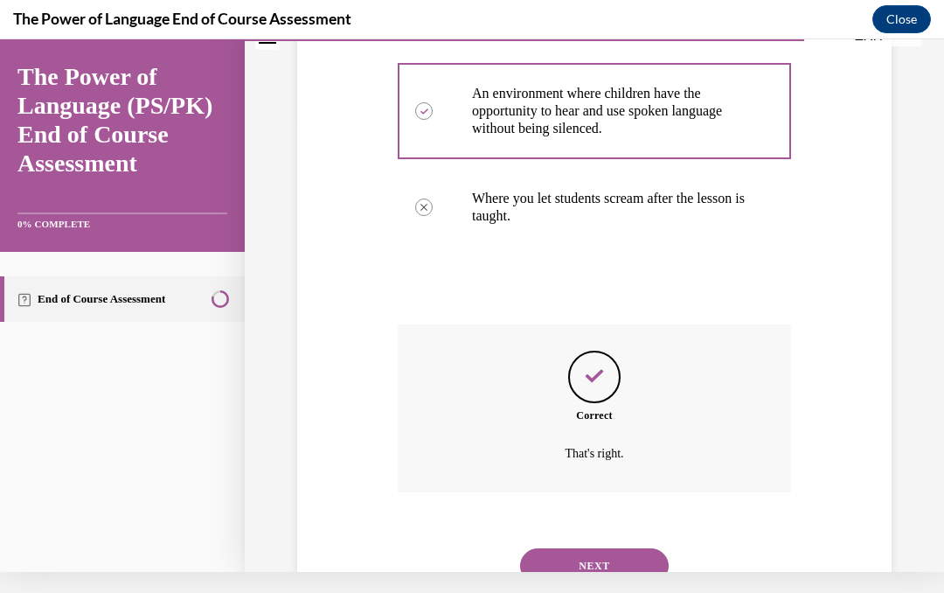
click at [568, 571] on button "NEXT" at bounding box center [594, 565] width 149 height 35
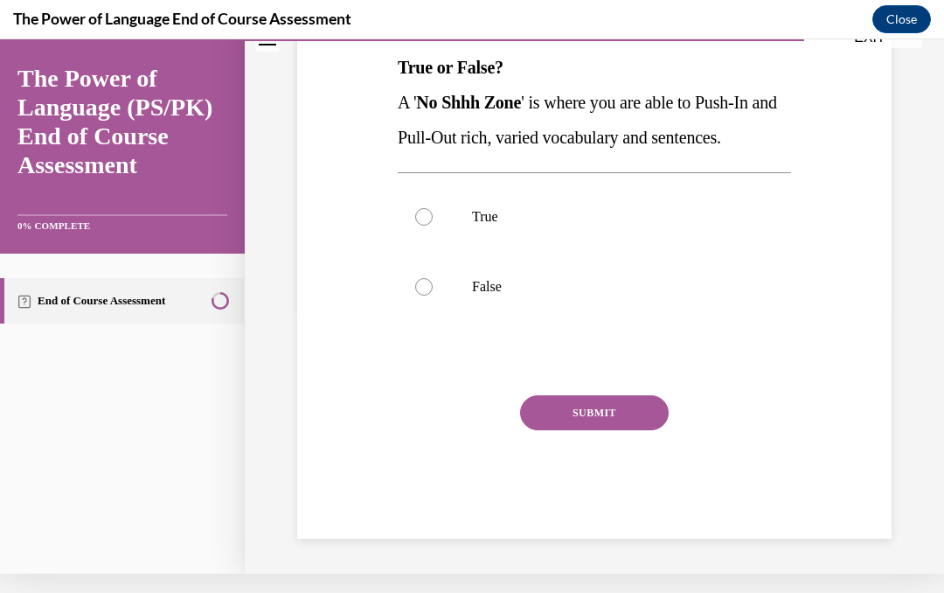
scroll to position [175, 0]
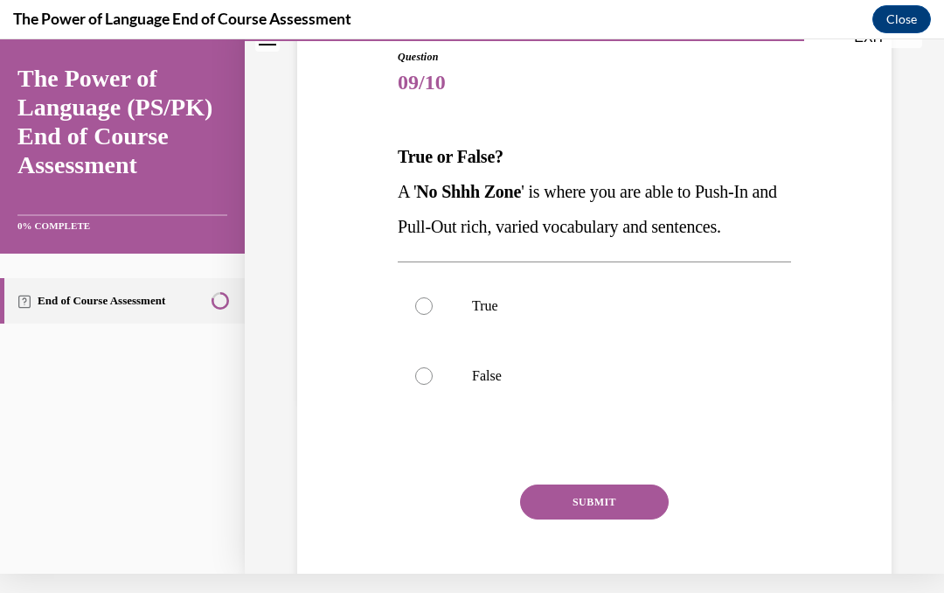
click at [428, 316] on label "True" at bounding box center [594, 306] width 393 height 70
click at [428, 315] on input "True" at bounding box center [423, 305] width 17 height 17
radio input "true"
click at [573, 504] on button "SUBMIT" at bounding box center [594, 501] width 149 height 35
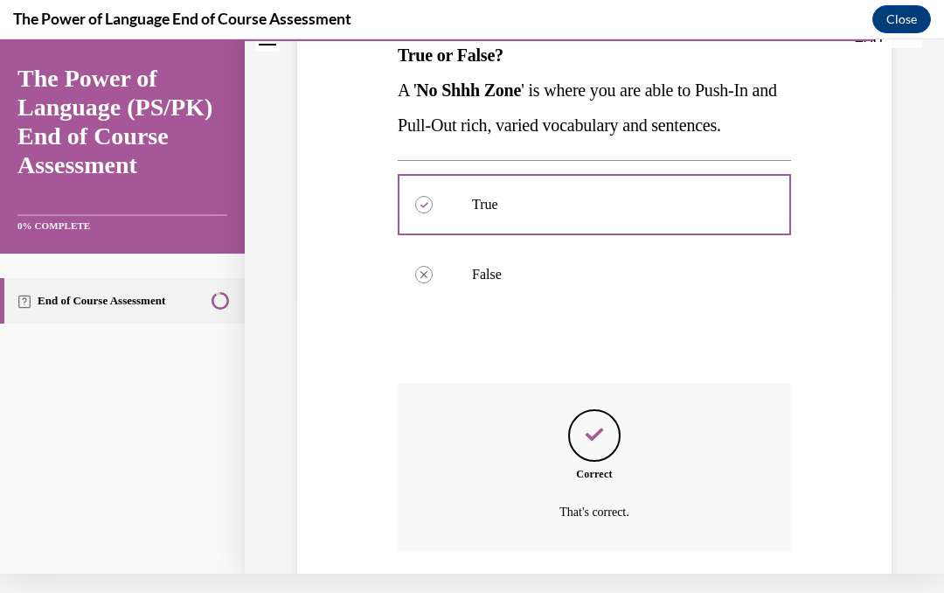
scroll to position [316, 0]
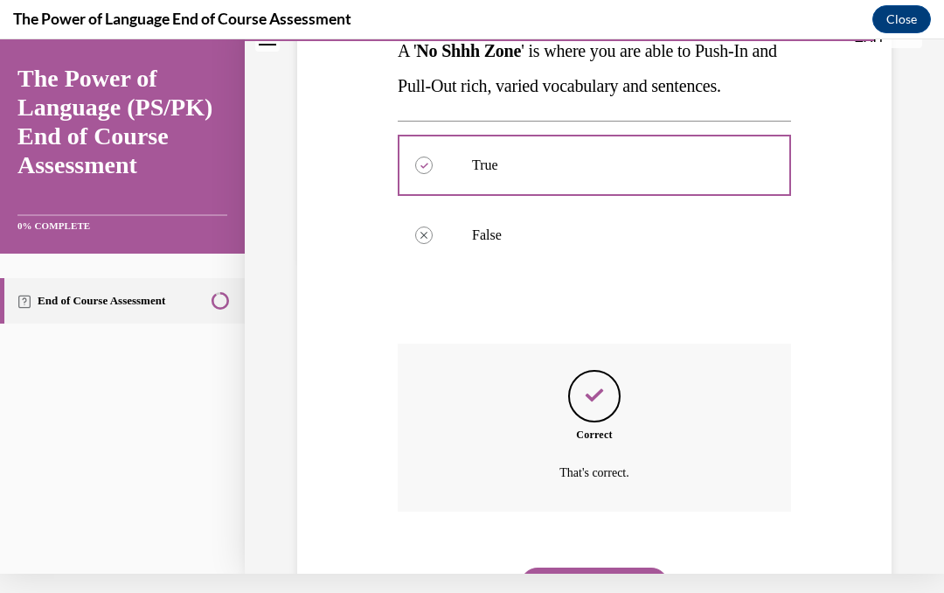
click at [548, 567] on button "NEXT" at bounding box center [594, 584] width 149 height 35
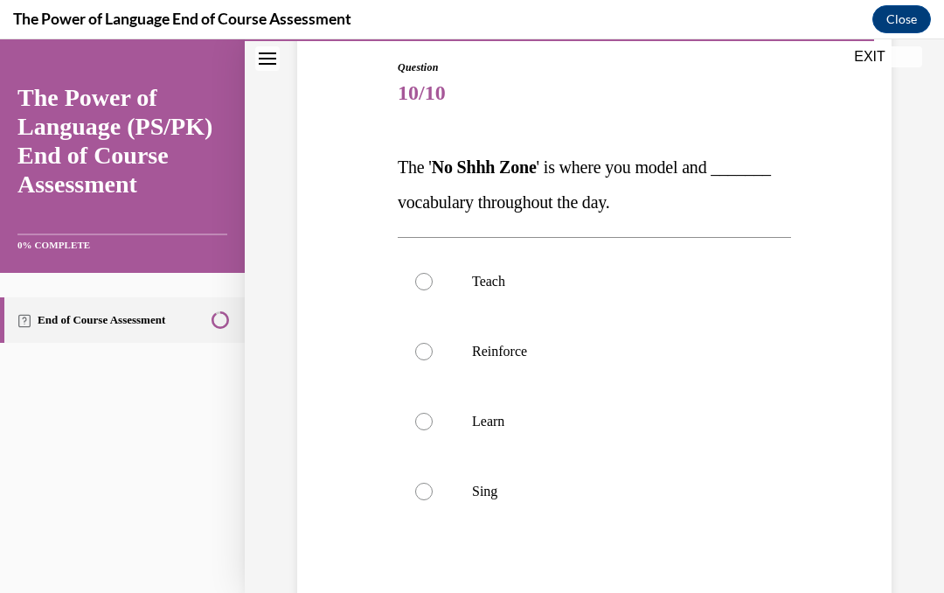
scroll to position [184, 0]
click at [430, 358] on label "Reinforce" at bounding box center [594, 351] width 393 height 70
click at [430, 358] on input "Reinforce" at bounding box center [423, 350] width 17 height 17
radio input "true"
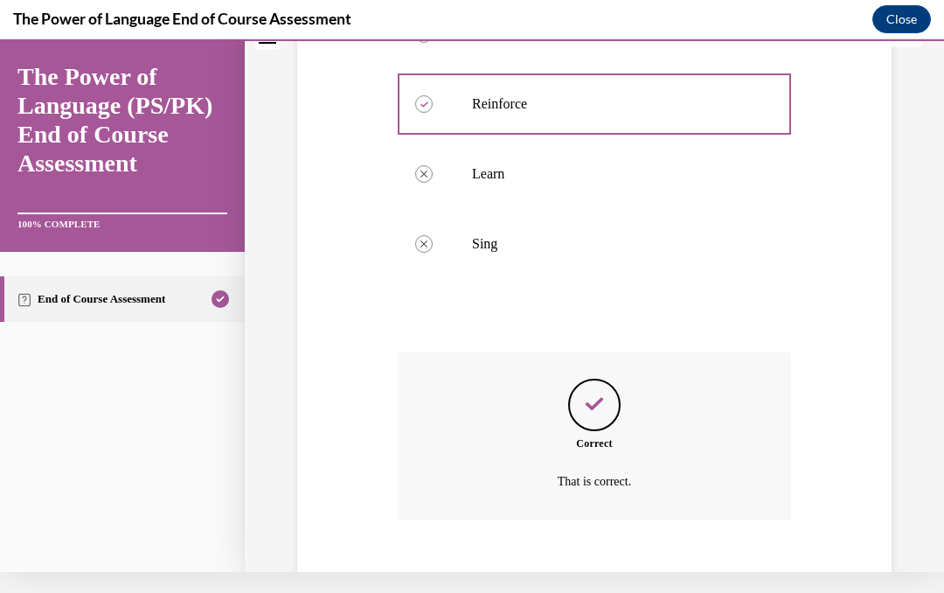
scroll to position [421, 0]
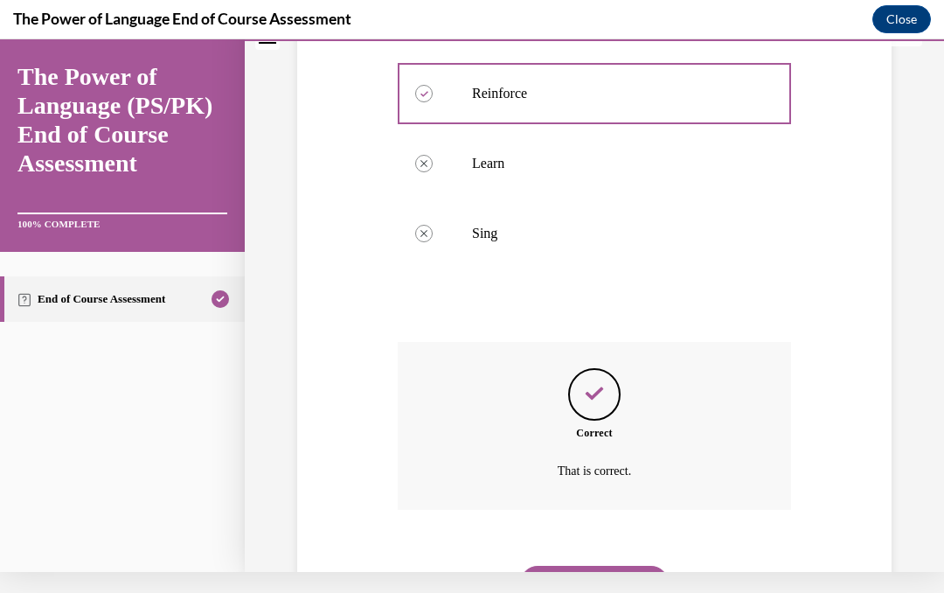
click at [565, 569] on button "NEXT" at bounding box center [594, 583] width 149 height 35
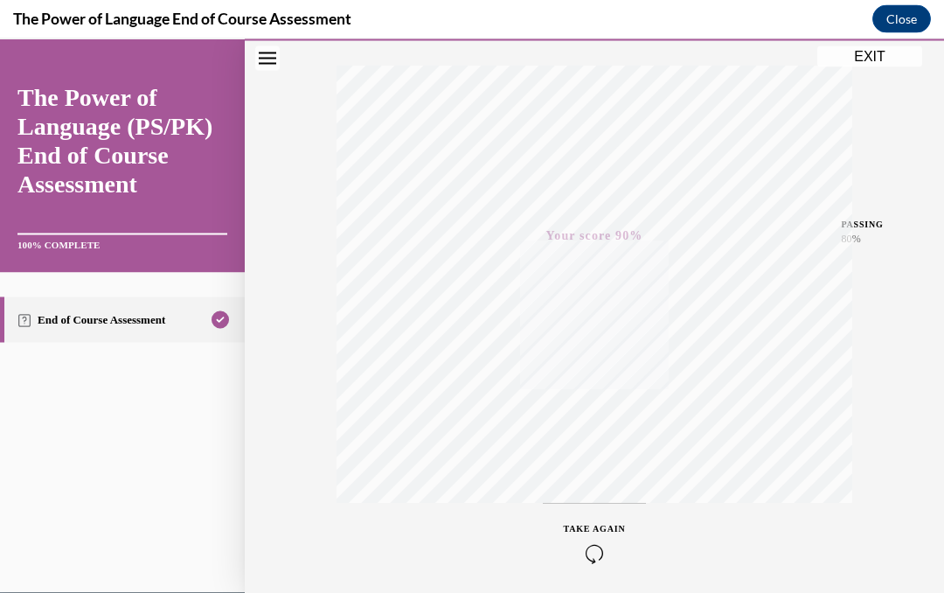
scroll to position [1682, 0]
click at [868, 65] on button "EXIT" at bounding box center [870, 55] width 105 height 21
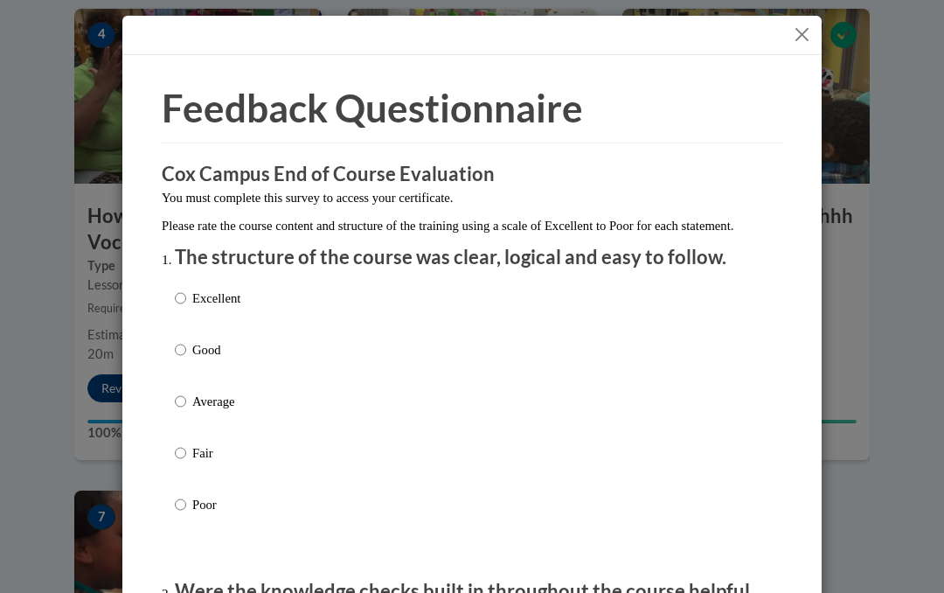
scroll to position [929, 0]
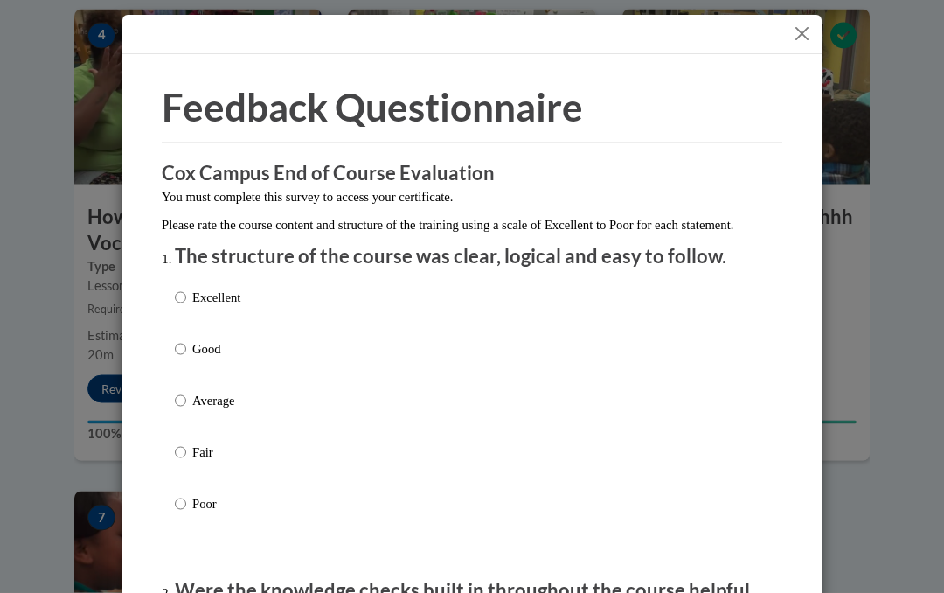
click at [176, 290] on input "Excellent" at bounding box center [180, 298] width 11 height 19
radio input "true"
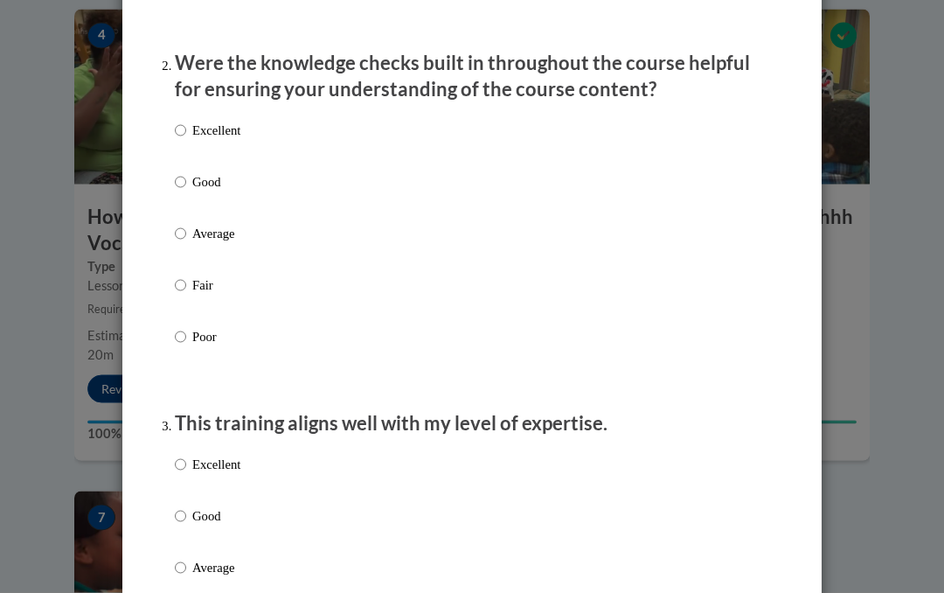
scroll to position [533, 0]
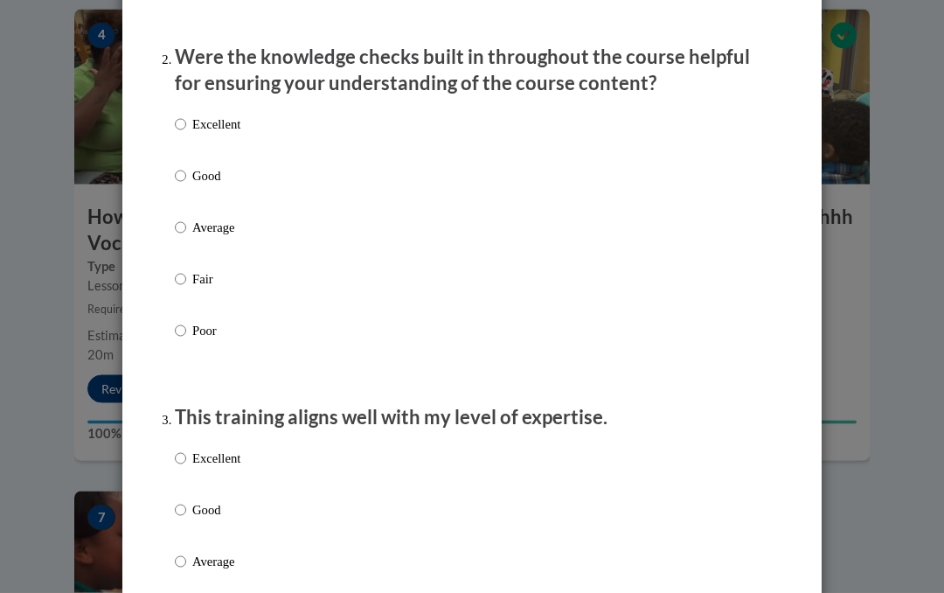
click at [180, 116] on input "Excellent" at bounding box center [180, 124] width 11 height 19
radio input "true"
click at [177, 457] on input "Excellent" at bounding box center [180, 458] width 11 height 19
radio input "true"
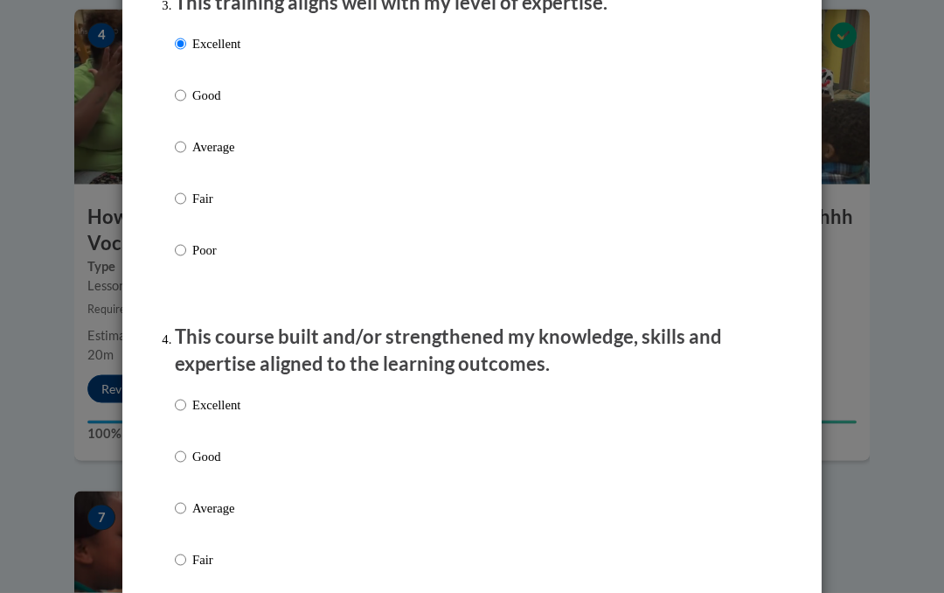
scroll to position [964, 0]
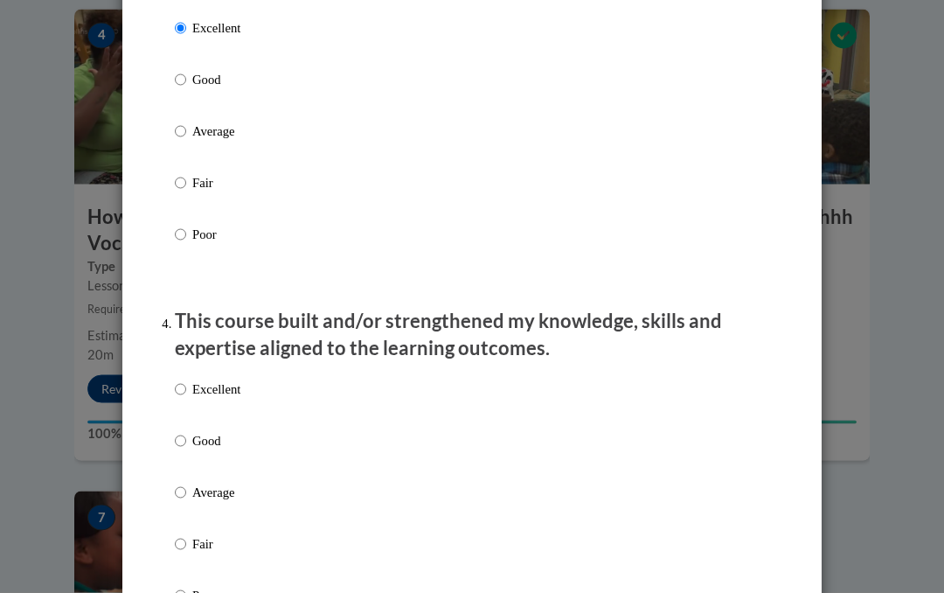
click at [183, 390] on input "Excellent" at bounding box center [180, 389] width 11 height 19
radio input "true"
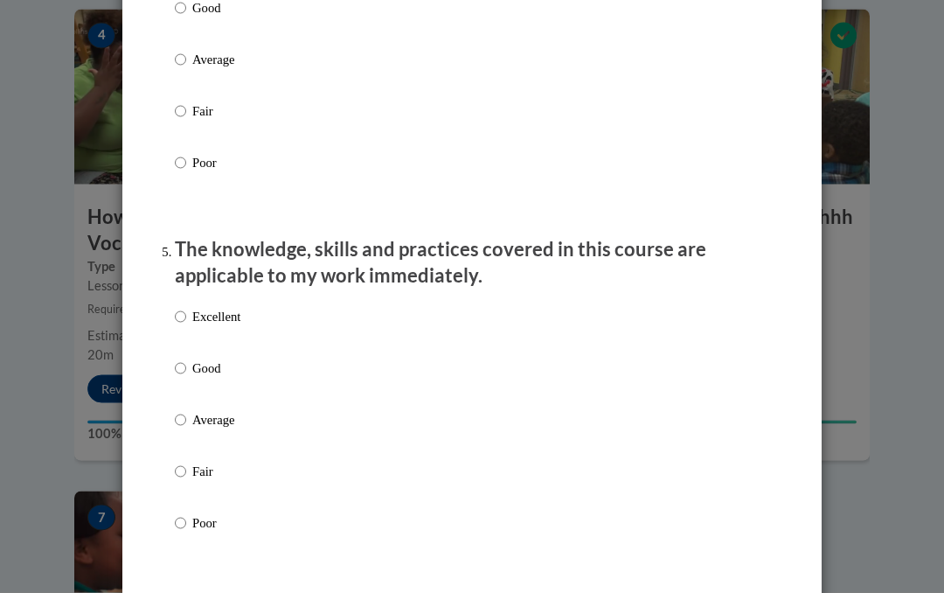
scroll to position [1403, 0]
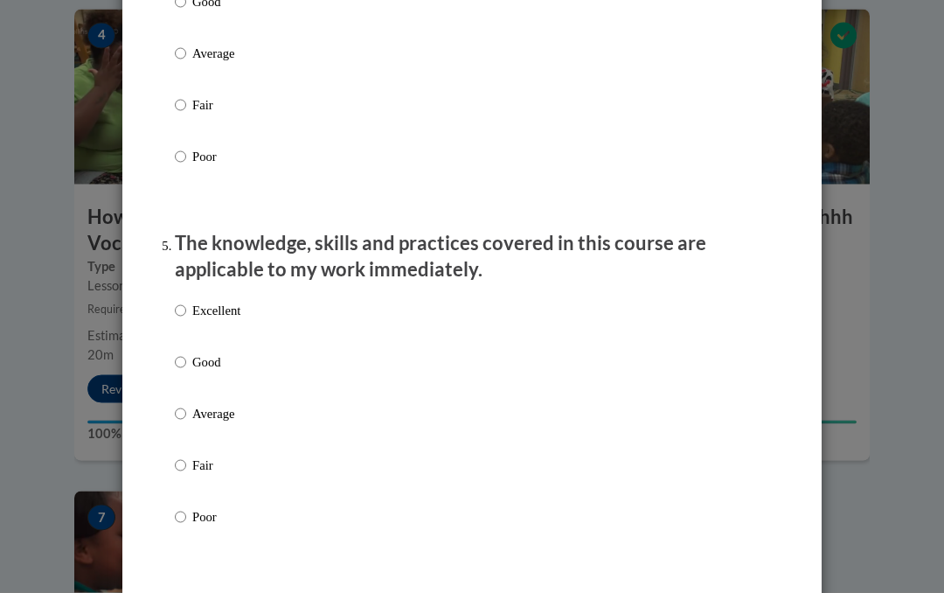
click at [176, 313] on label "Excellent" at bounding box center [208, 325] width 66 height 47
click at [176, 313] on input "Excellent" at bounding box center [180, 311] width 11 height 19
radio input "true"
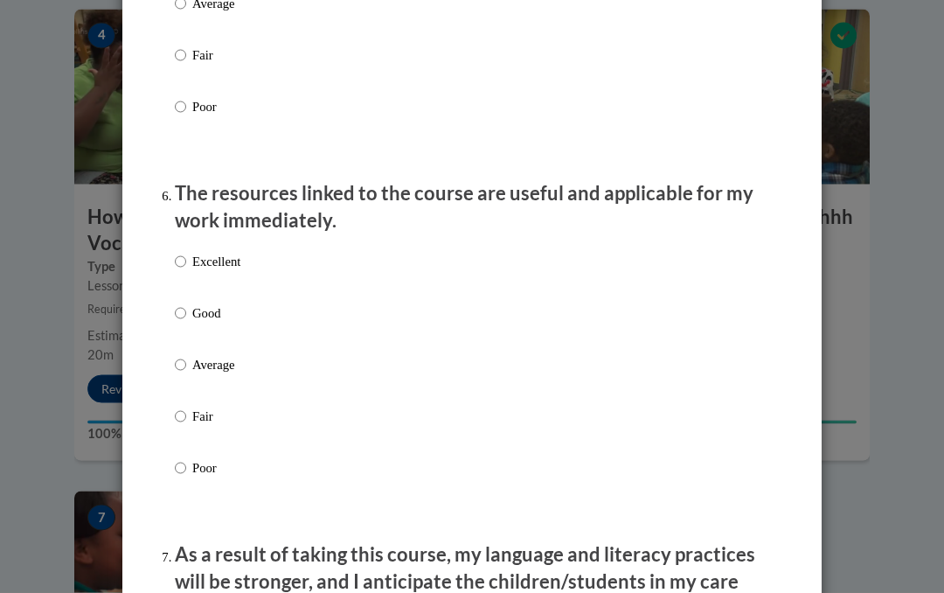
scroll to position [1832, 0]
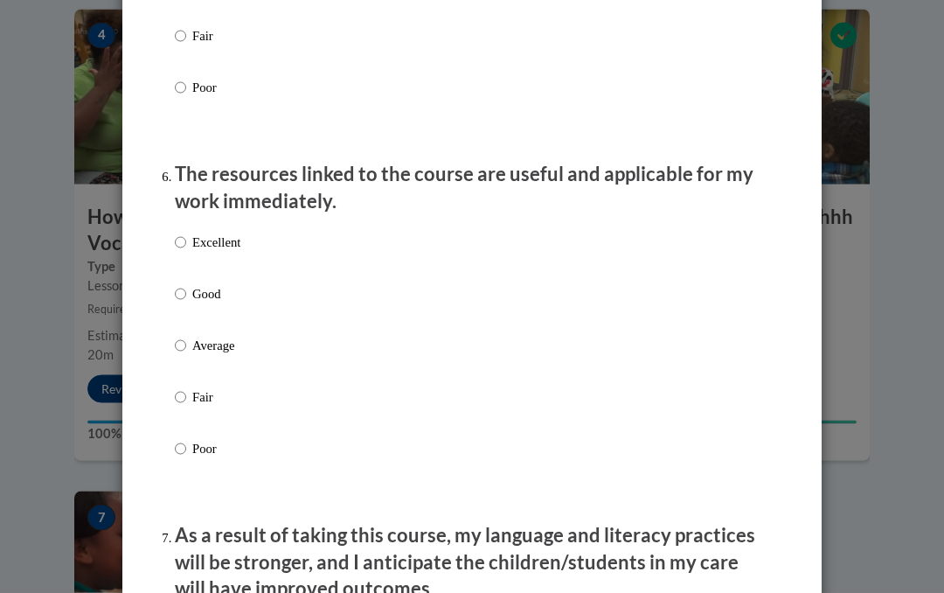
click at [178, 245] on label "Excellent" at bounding box center [208, 256] width 66 height 47
click at [178, 245] on input "Excellent" at bounding box center [180, 242] width 11 height 19
radio input "true"
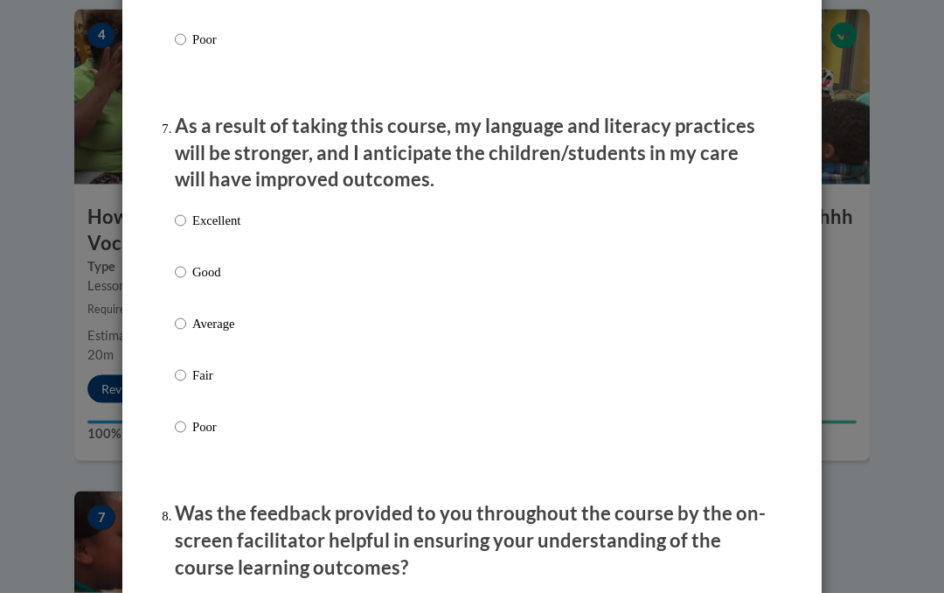
scroll to position [2264, 0]
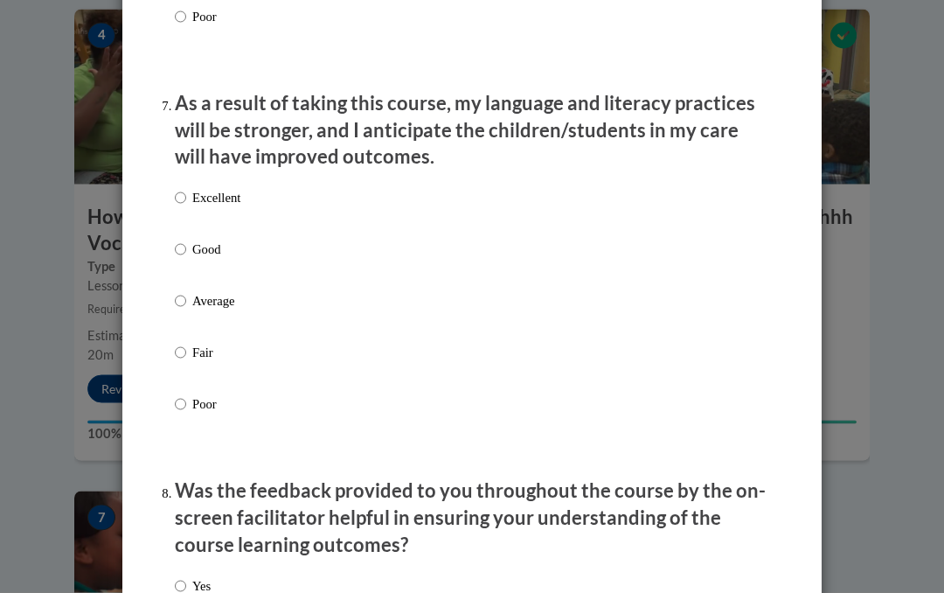
click at [182, 193] on input "Excellent" at bounding box center [180, 198] width 11 height 19
radio input "true"
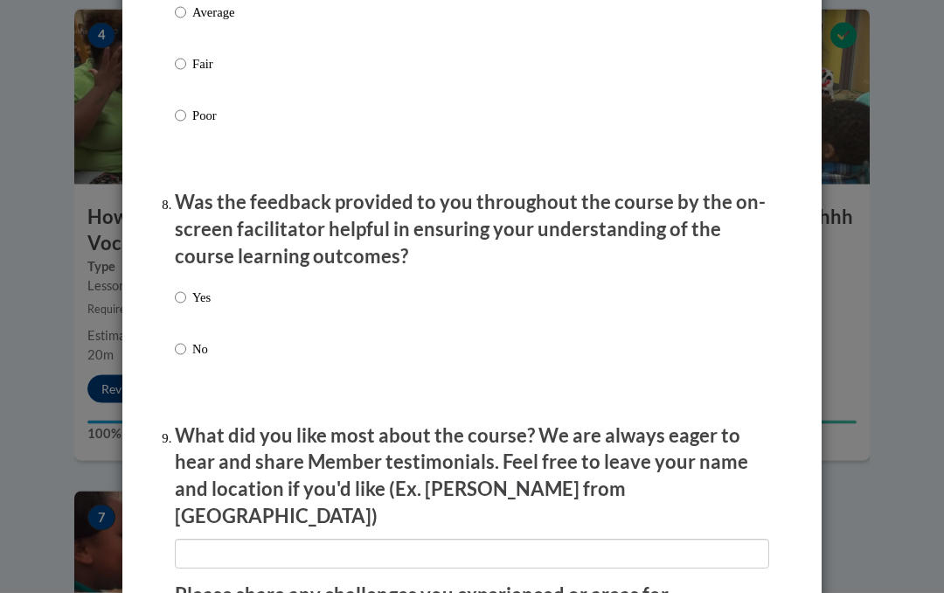
scroll to position [2666, 0]
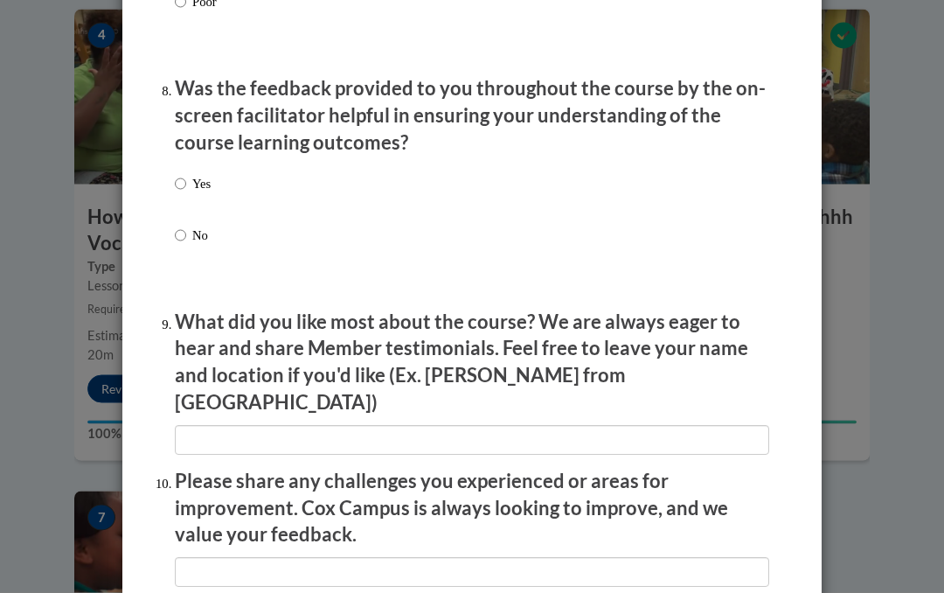
click at [177, 175] on input "Yes" at bounding box center [180, 184] width 11 height 19
radio input "true"
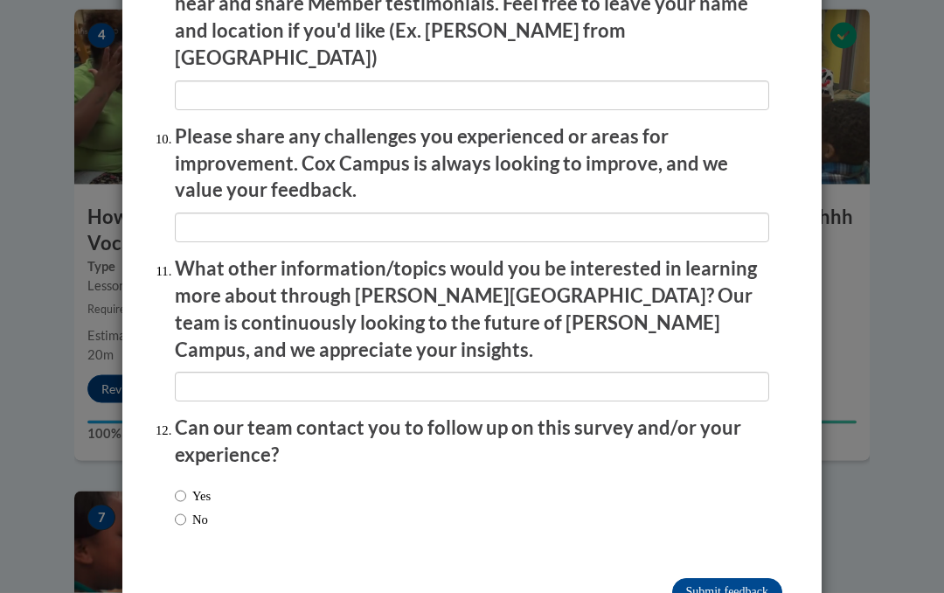
scroll to position [3010, 0]
click at [175, 512] on label "No" at bounding box center [191, 521] width 33 height 19
click at [175, 512] on input "No" at bounding box center [180, 521] width 11 height 19
radio input "true"
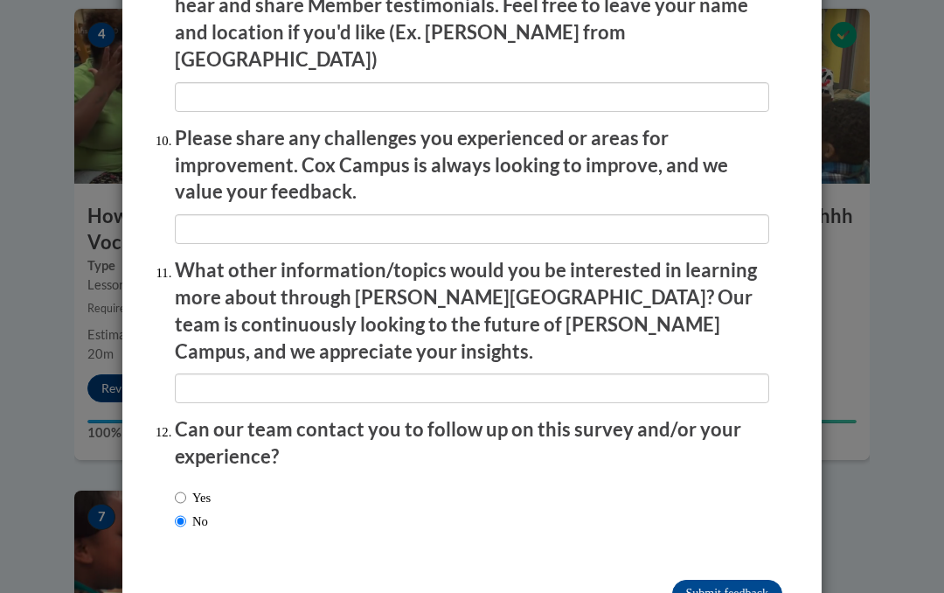
click at [746, 580] on input "Submit feedback" at bounding box center [727, 594] width 110 height 28
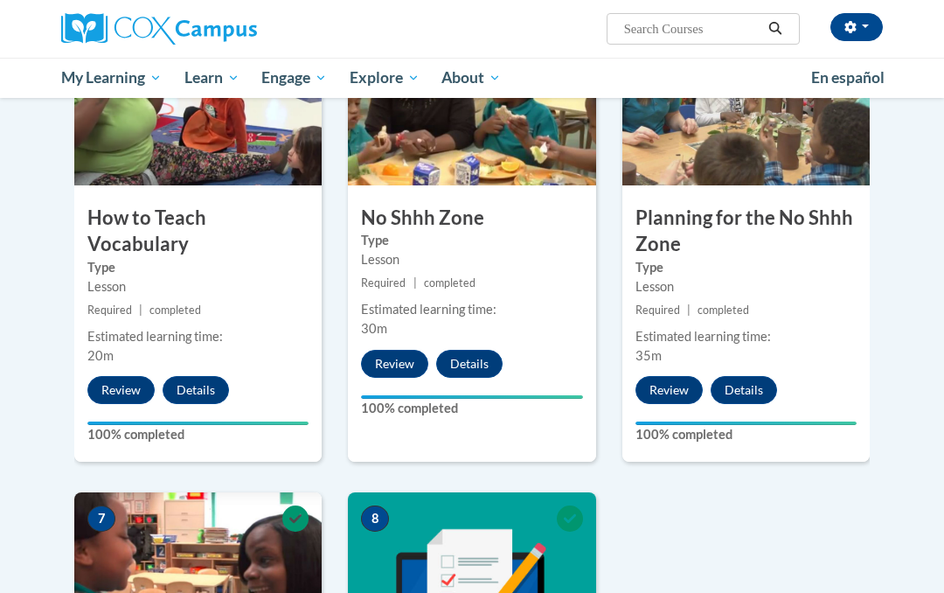
scroll to position [924, 0]
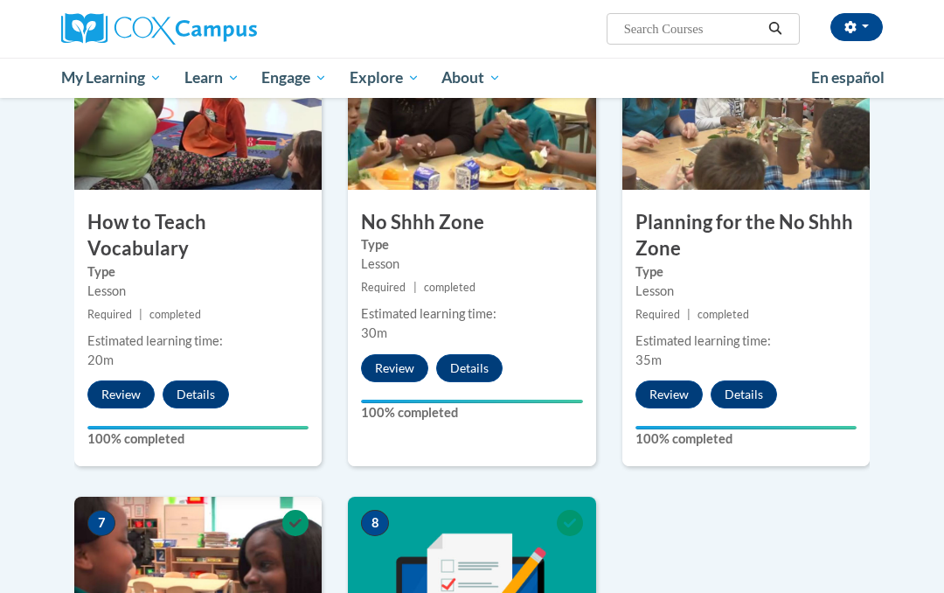
click at [0, 0] on span "Certificates" at bounding box center [0, 0] width 0 height 0
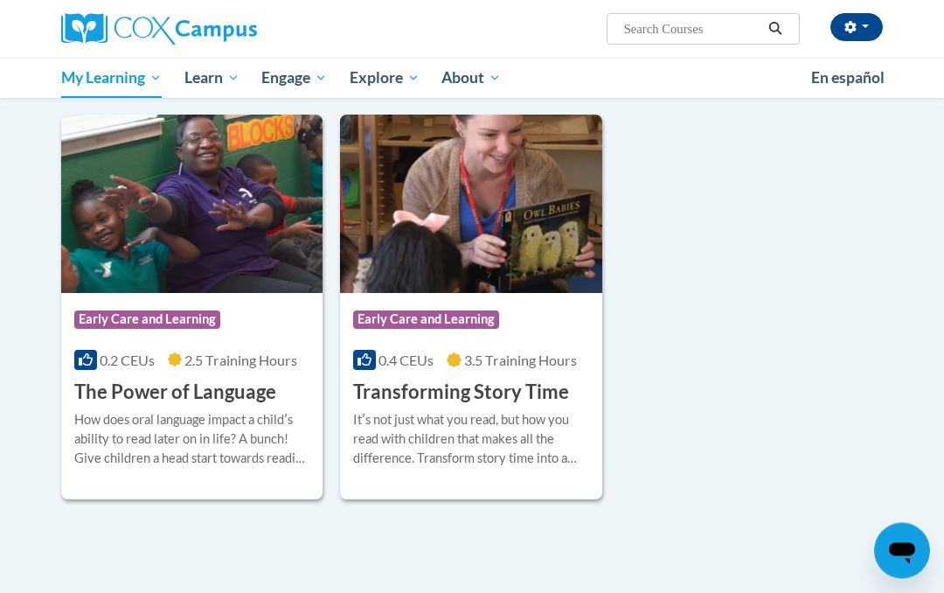
scroll to position [744, 0]
click at [178, 325] on span "Early Care and Learning" at bounding box center [147, 318] width 146 height 17
